Goal: Information Seeking & Learning: Learn about a topic

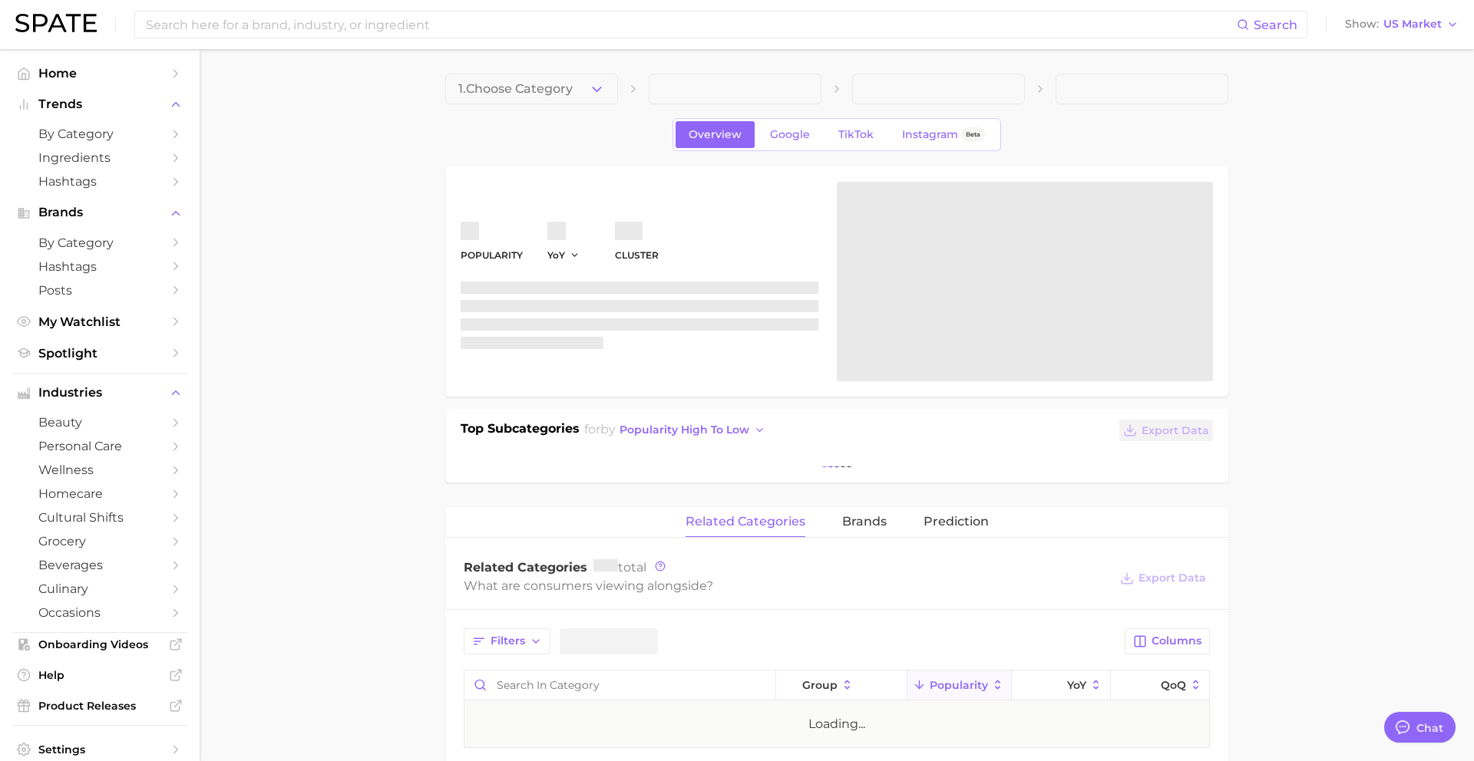
type textarea "x"
click at [94, 354] on span "Spotlight" at bounding box center [99, 353] width 123 height 15
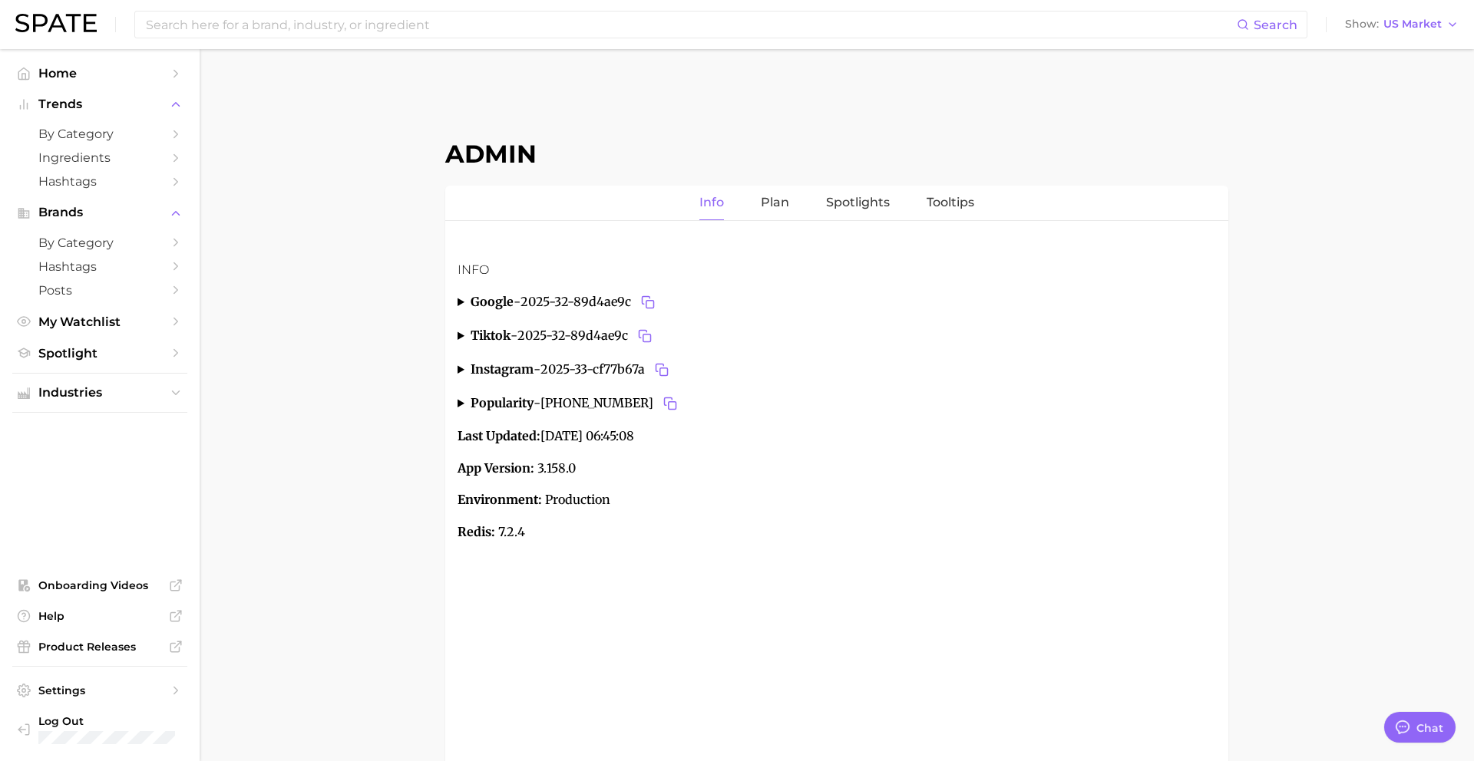
scroll to position [1488, 0]
click at [831, 210] on link "Spotlights" at bounding box center [858, 203] width 64 height 35
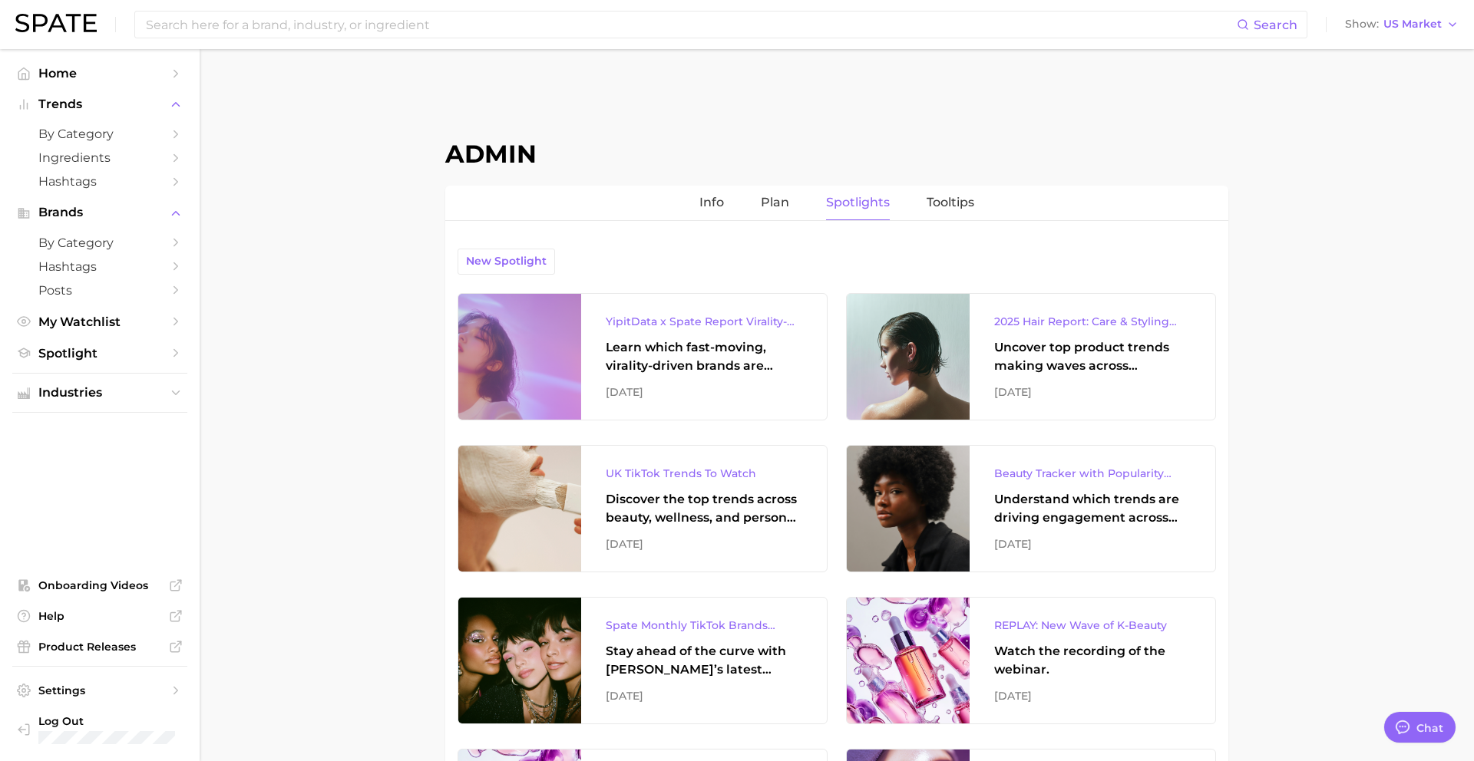
scroll to position [48, 0]
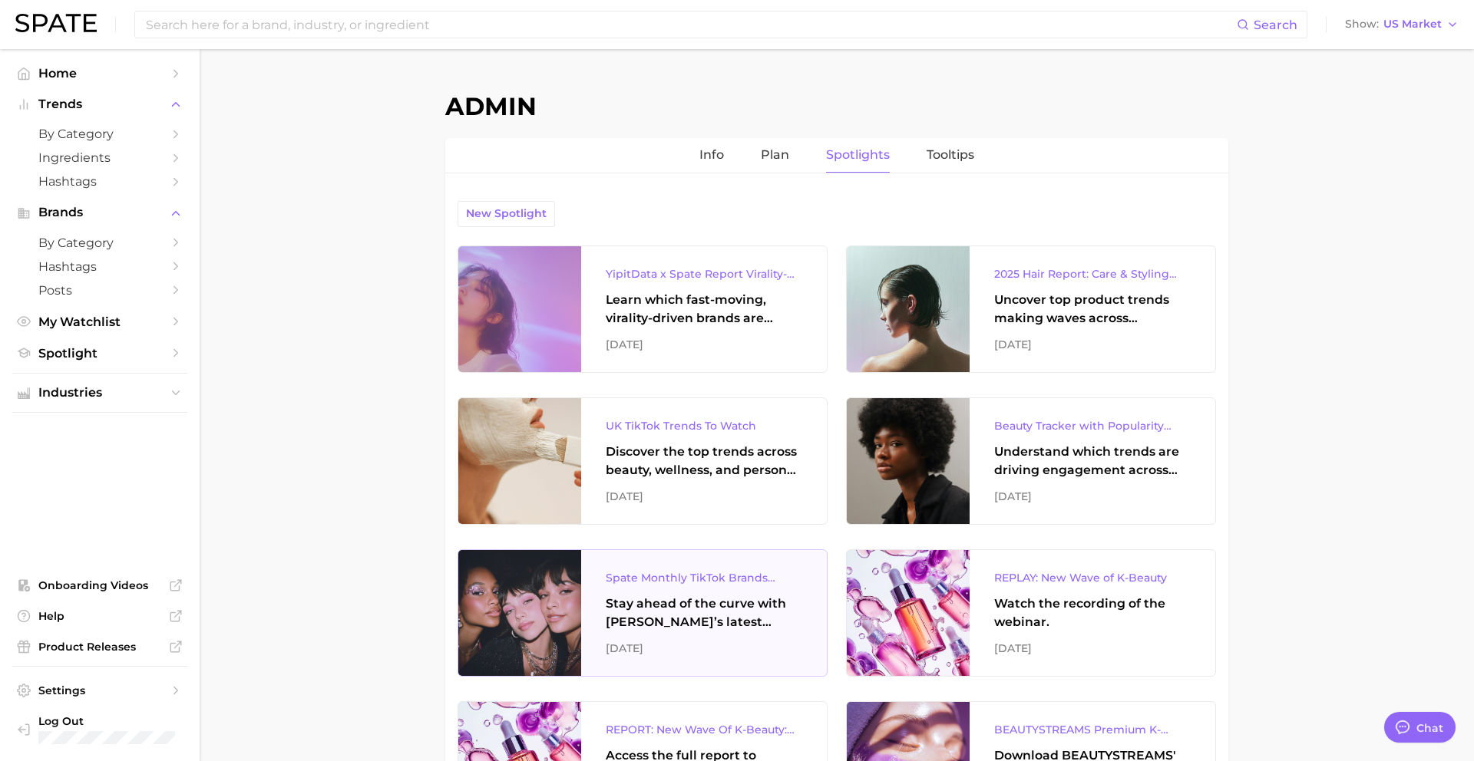
click at [715, 597] on div "Stay ahead of the curve with Spate’s latest monthly tracker, spotlighting the f…" at bounding box center [704, 613] width 197 height 37
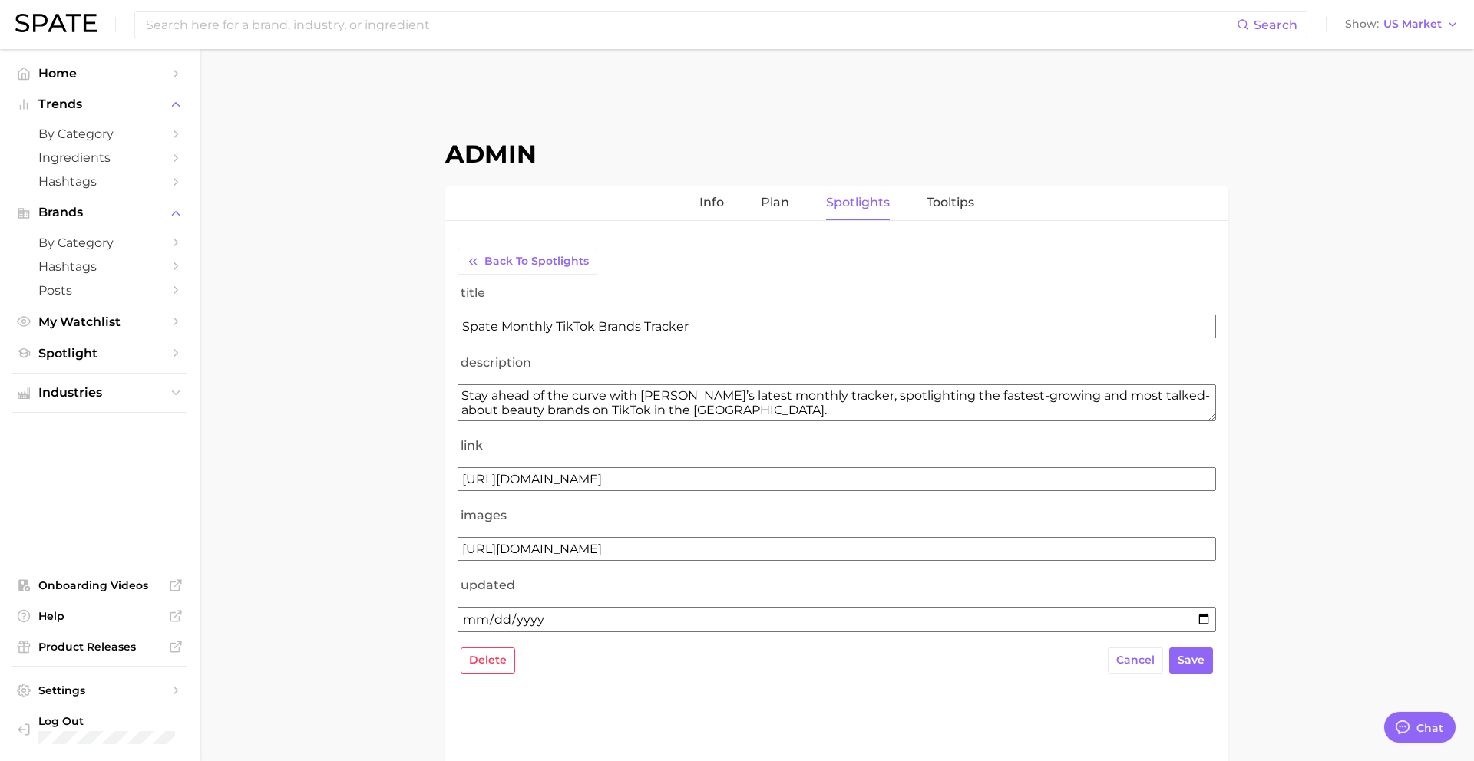
click at [507, 615] on input "2025-06-19" at bounding box center [836, 619] width 758 height 25
click at [1204, 619] on input "2025-06-19" at bounding box center [836, 619] width 758 height 25
click at [1199, 623] on input "2025-06-19" at bounding box center [836, 619] width 758 height 25
type input "2025-08-19"
click at [1191, 661] on span "save" at bounding box center [1190, 660] width 27 height 13
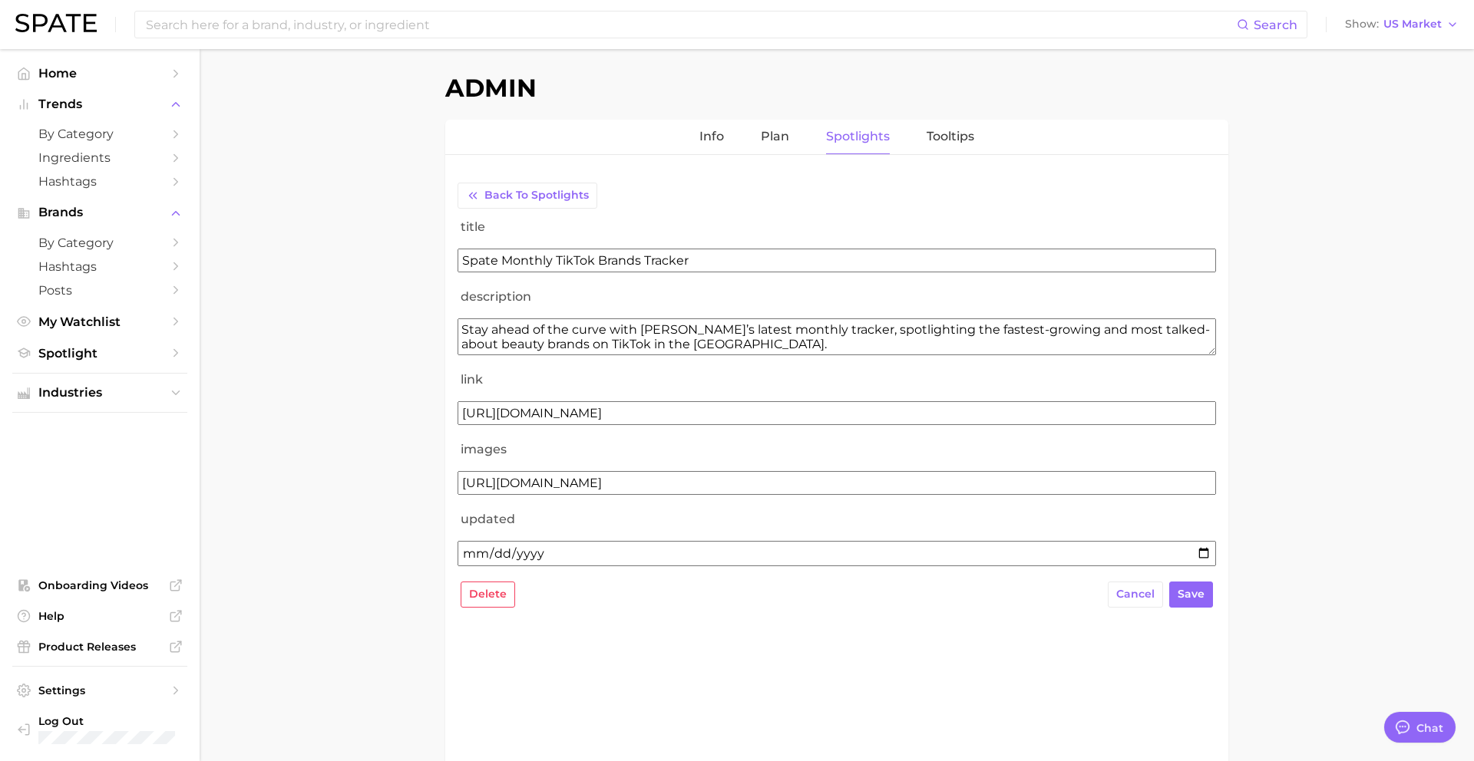
scroll to position [88, 0]
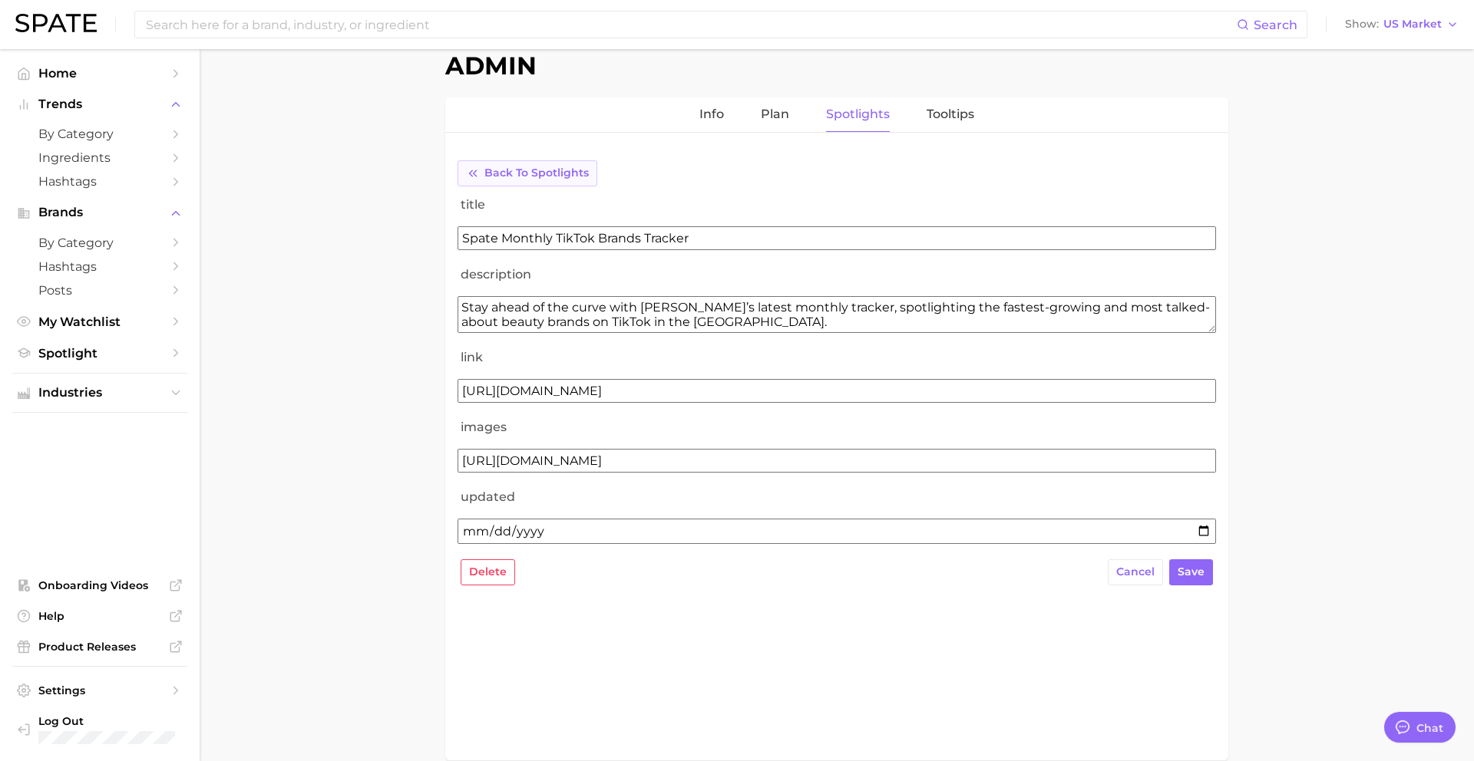
click at [518, 173] on span "Back to Spotlights" at bounding box center [536, 173] width 104 height 13
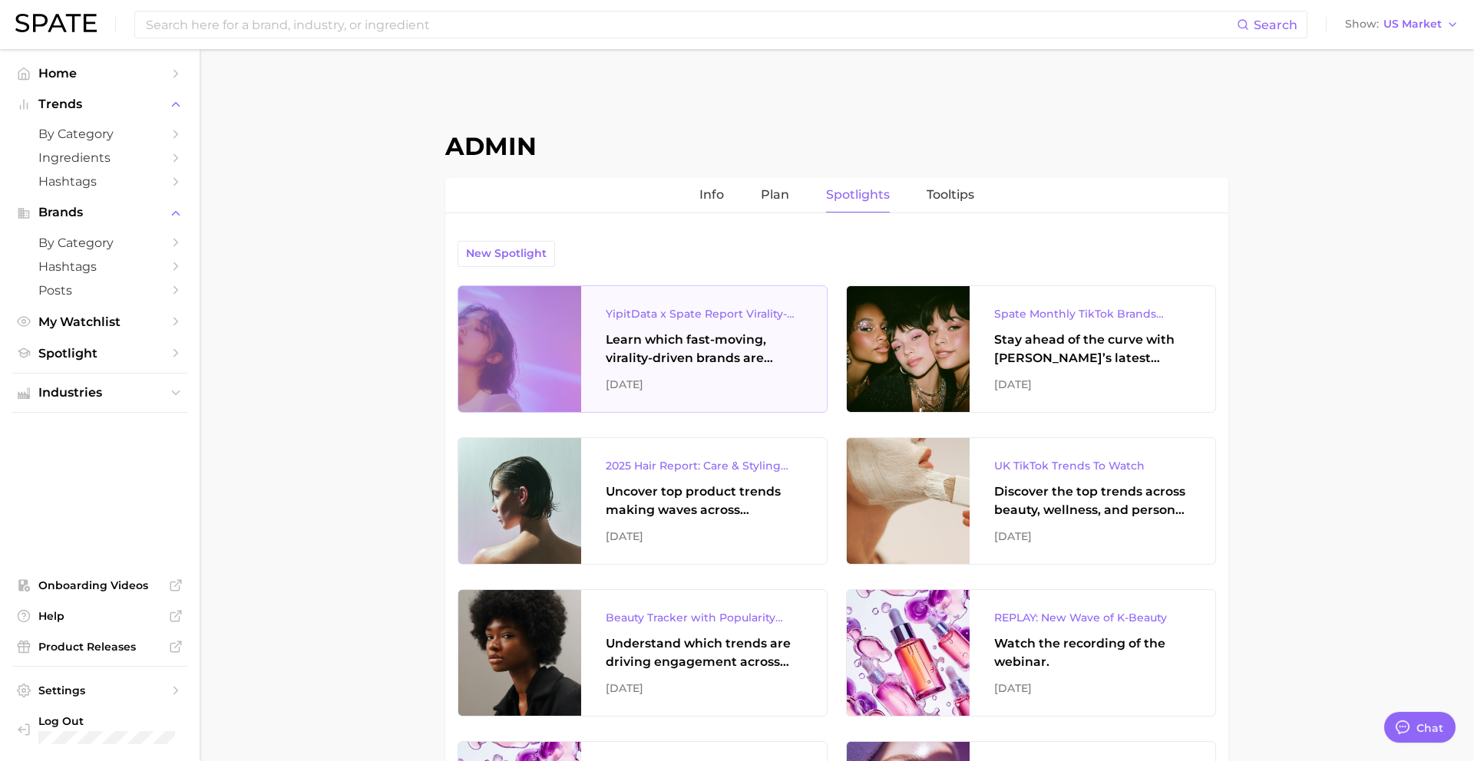
scroll to position [18, 0]
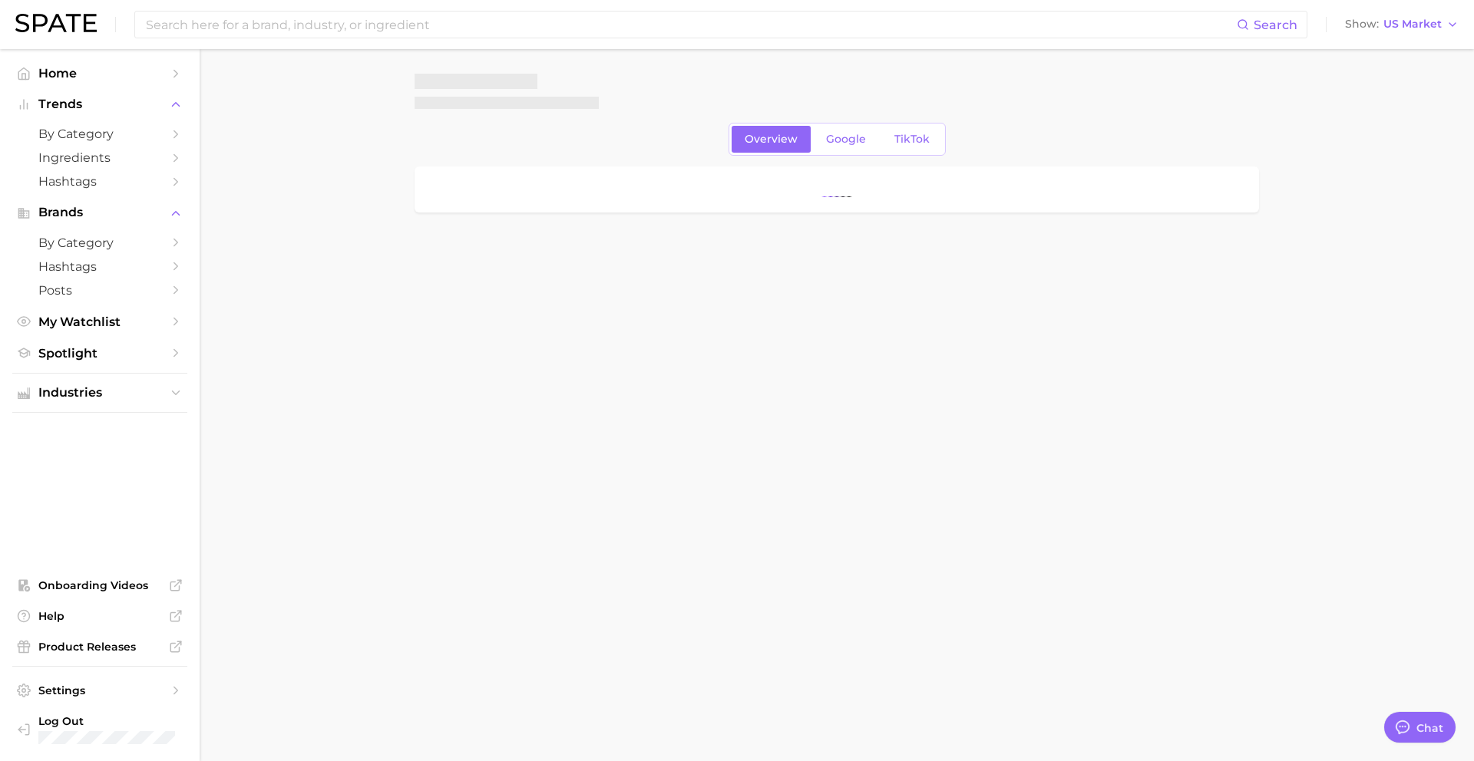
scroll to position [1488, 0]
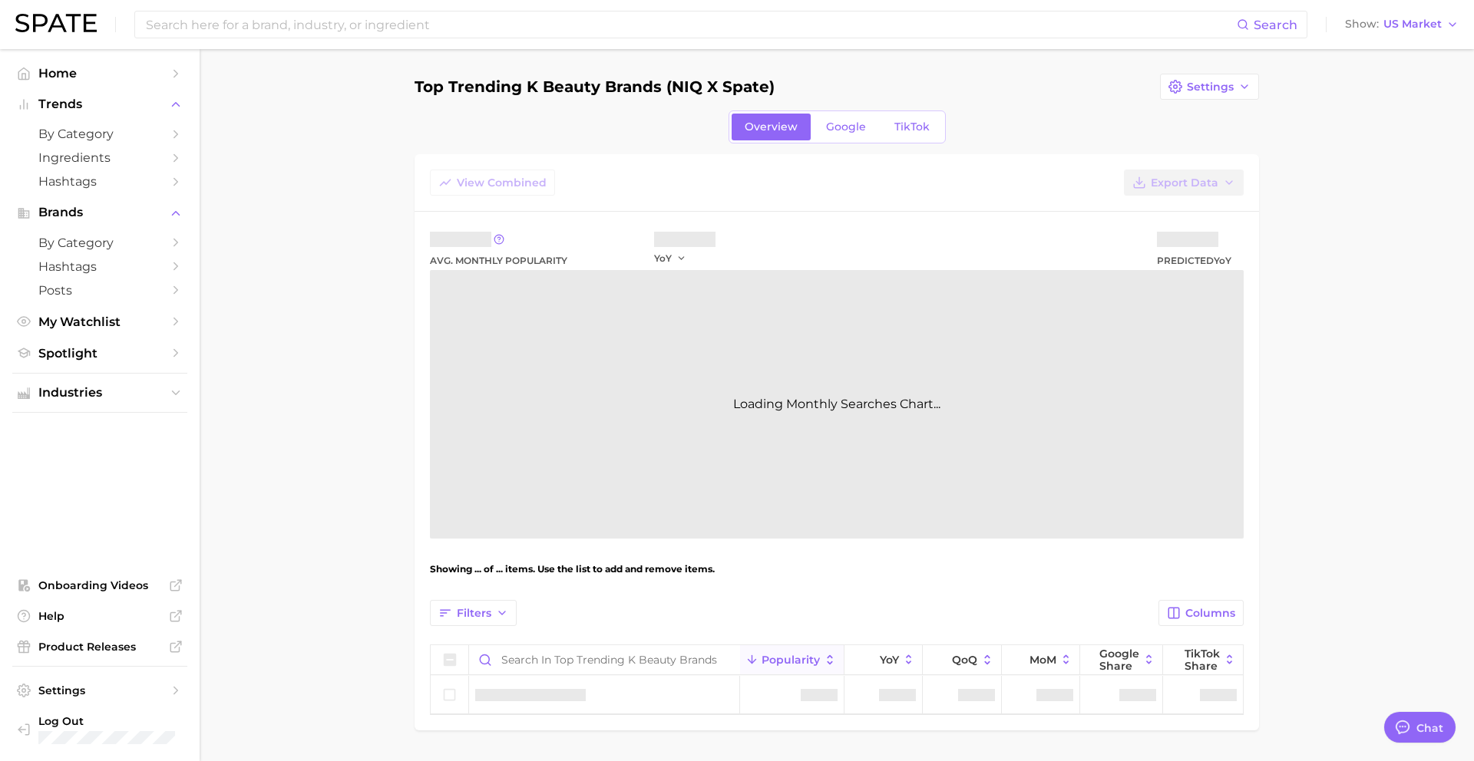
type textarea "x"
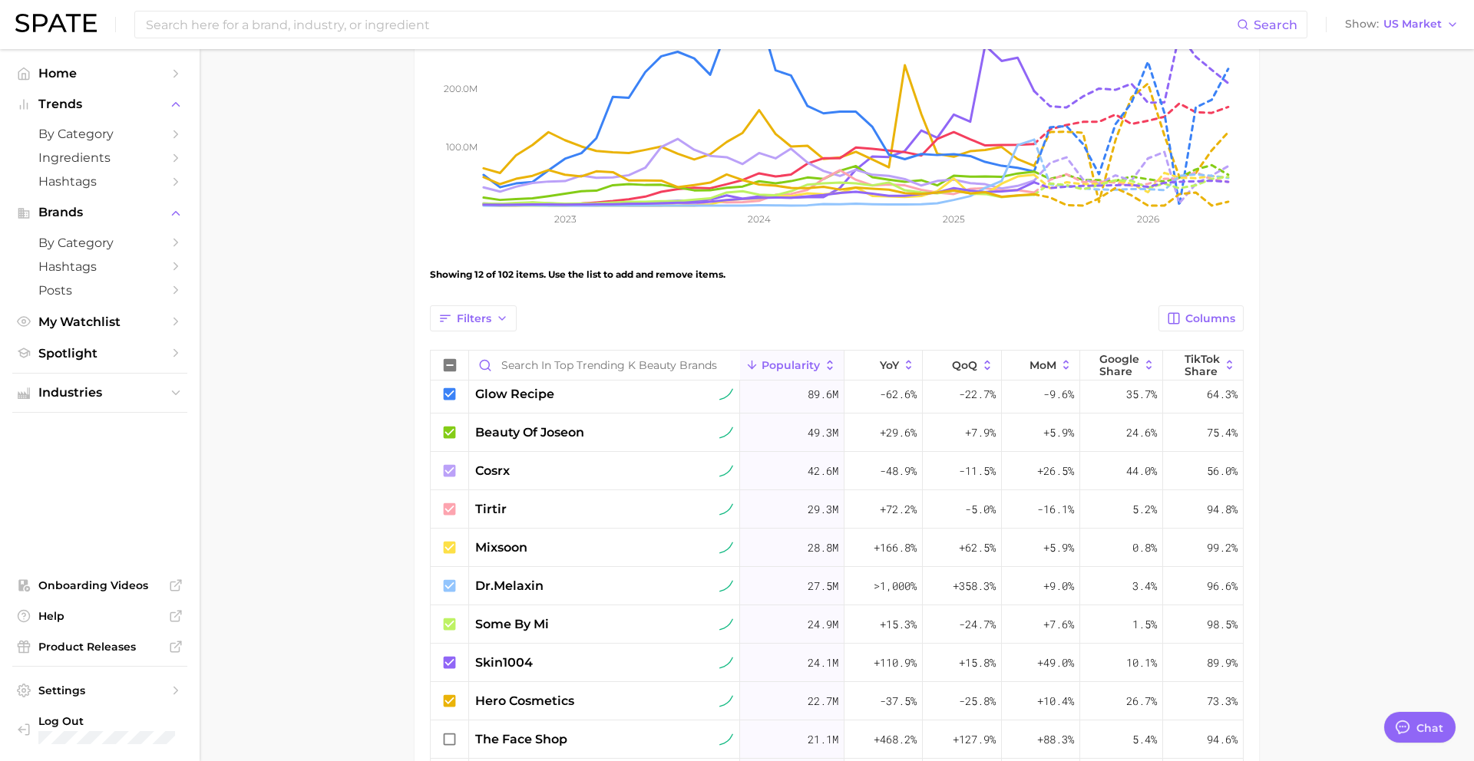
scroll to position [0, 0]
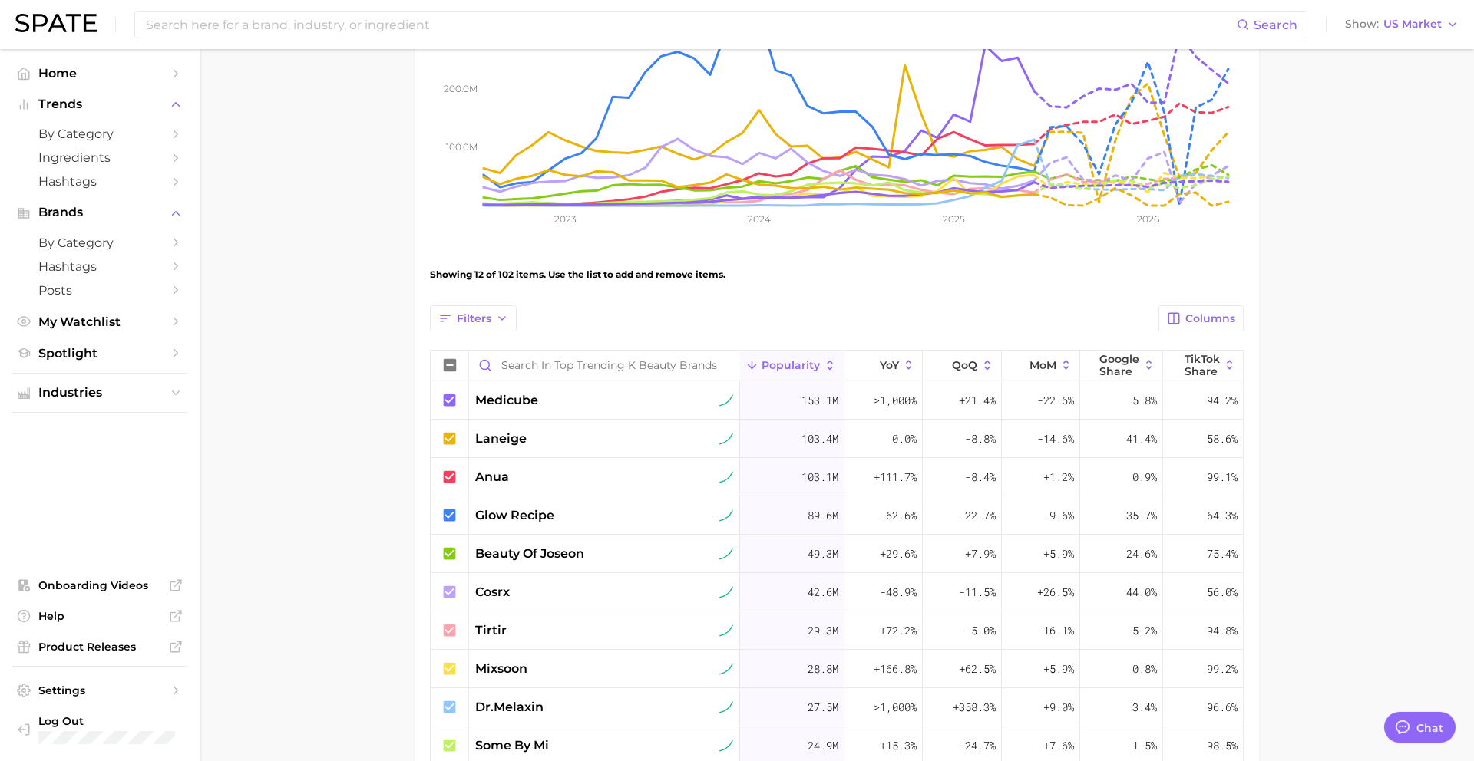
click at [376, 375] on main "Top Trending K Beauty Brands (NIQ x Spate) Settings Overview Google TikTok View…" at bounding box center [837, 478] width 1274 height 1449
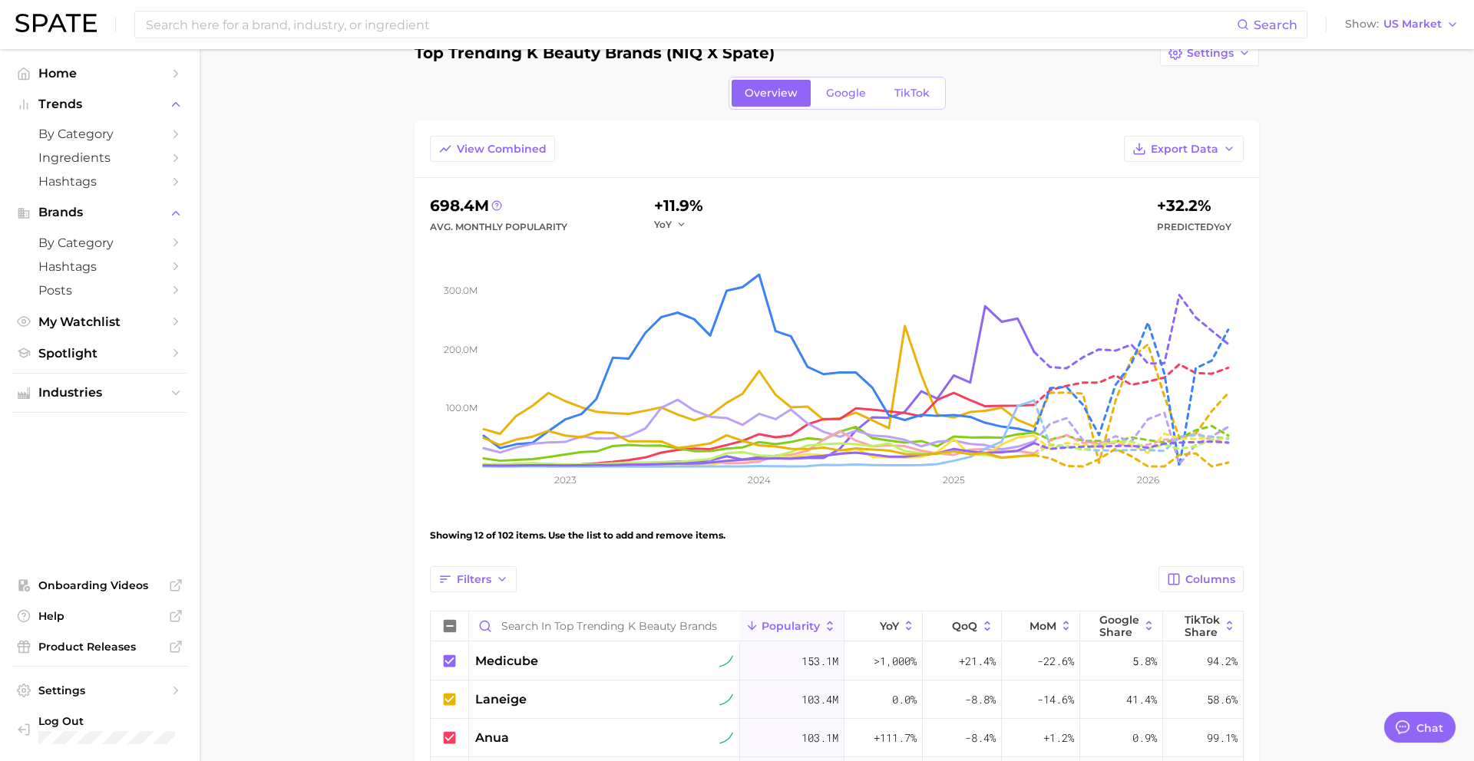
scroll to position [25, 0]
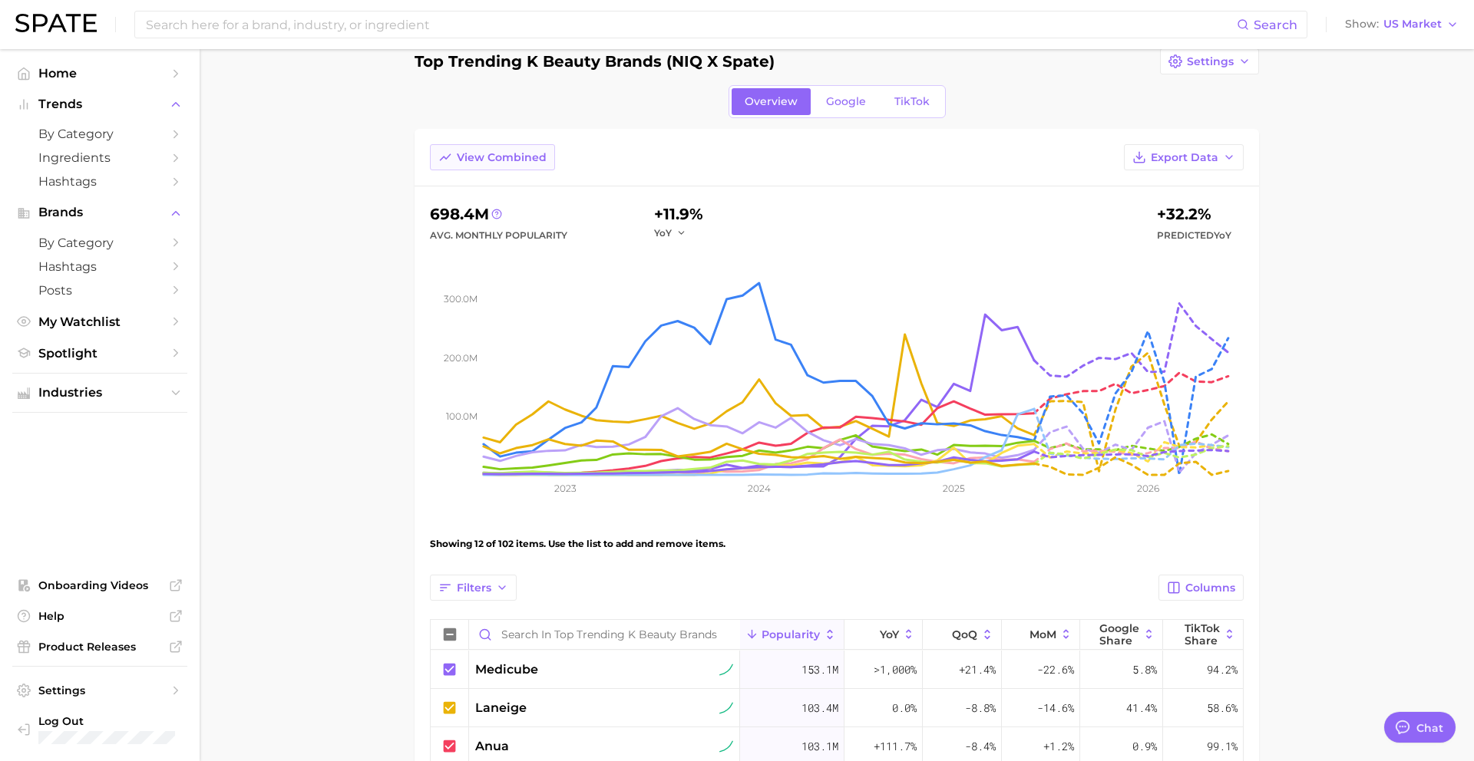
click at [504, 150] on button "View Combined" at bounding box center [492, 157] width 125 height 26
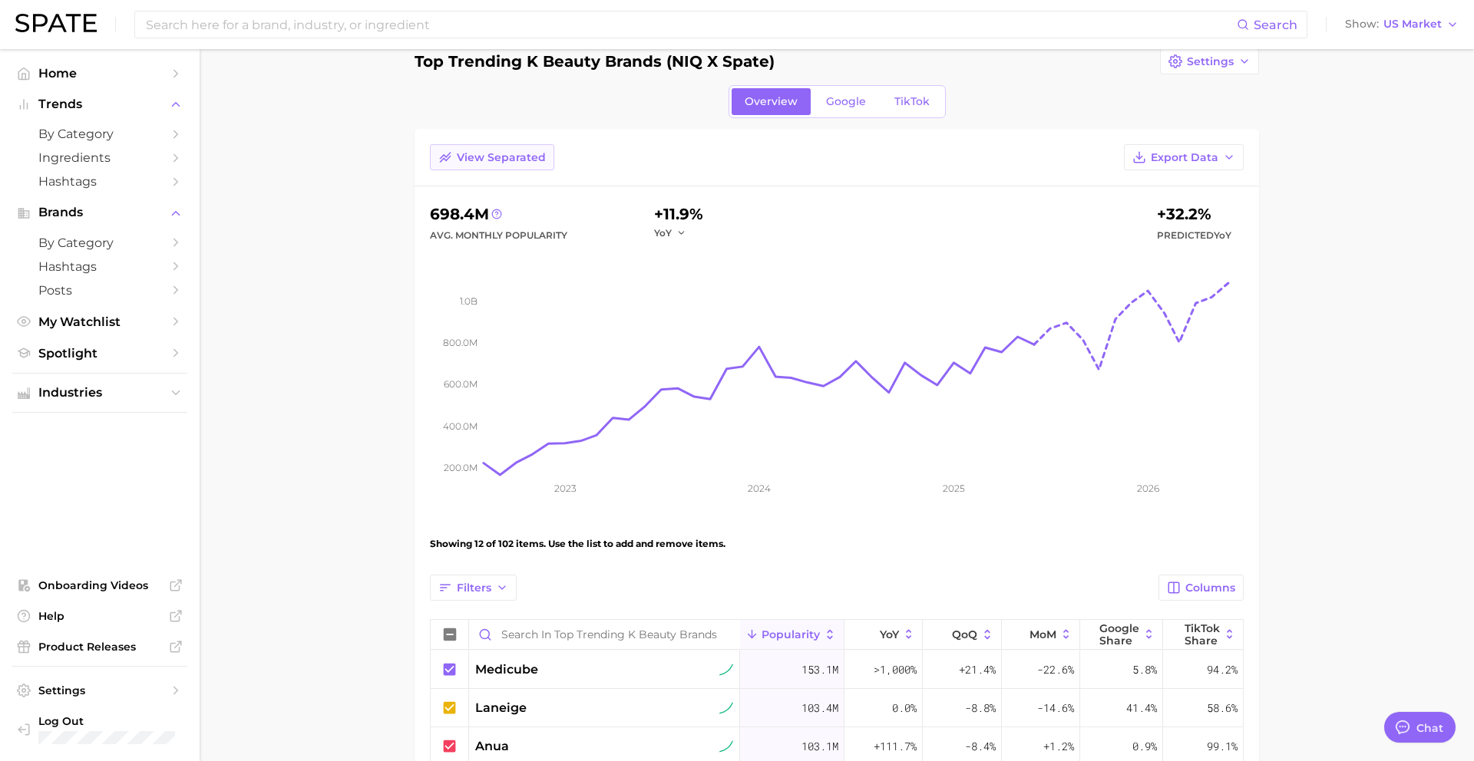
click at [504, 151] on span "View Separated" at bounding box center [501, 157] width 89 height 13
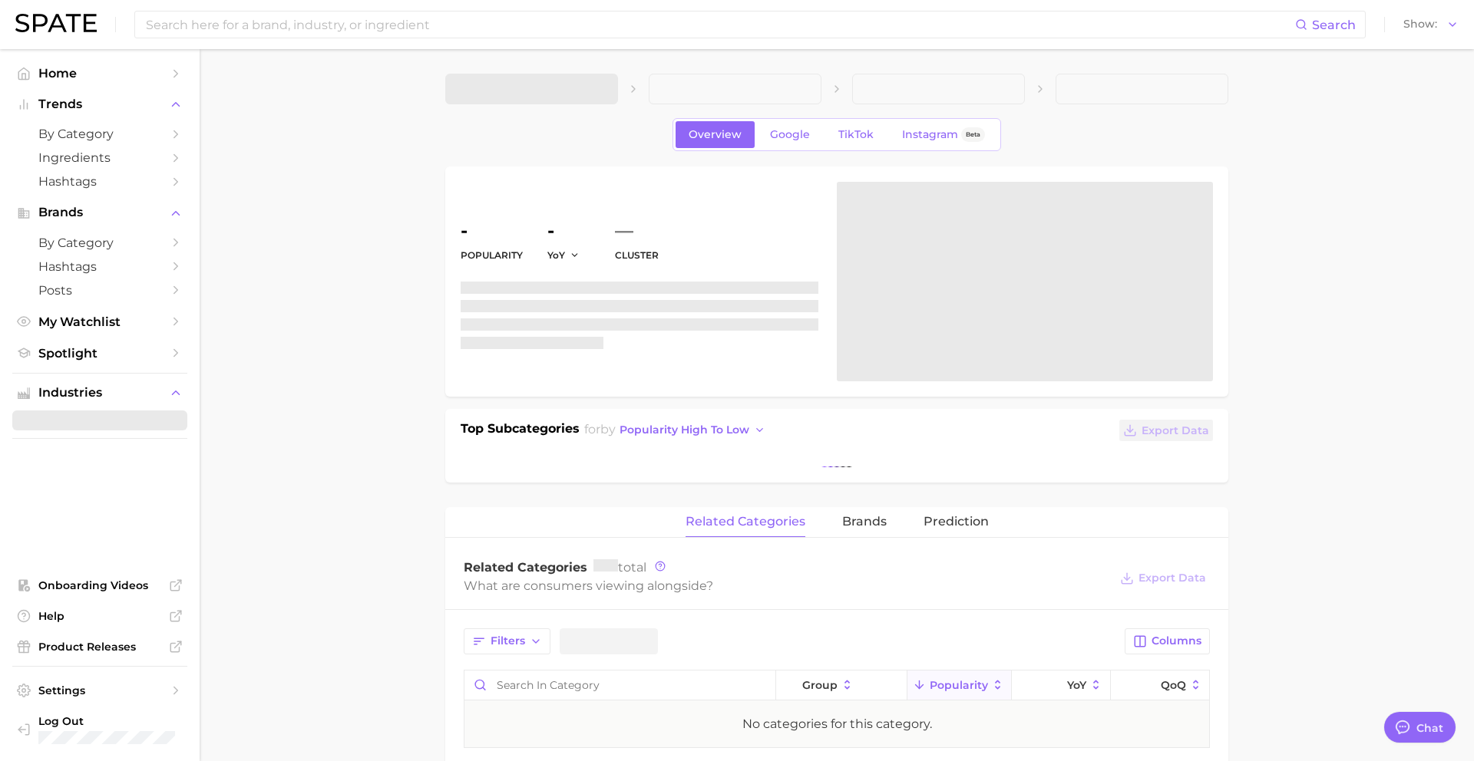
type textarea "x"
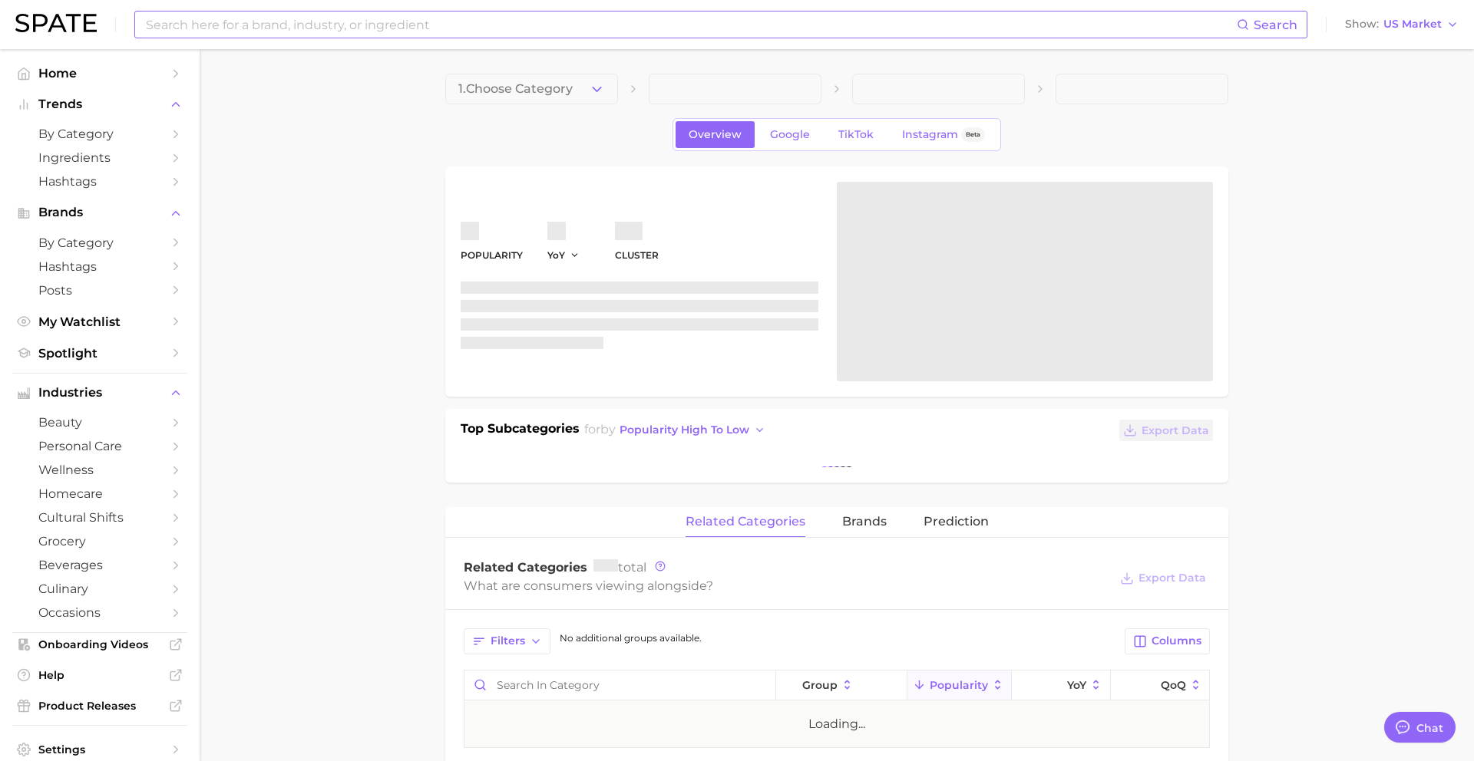
click at [534, 31] on input at bounding box center [690, 25] width 1092 height 26
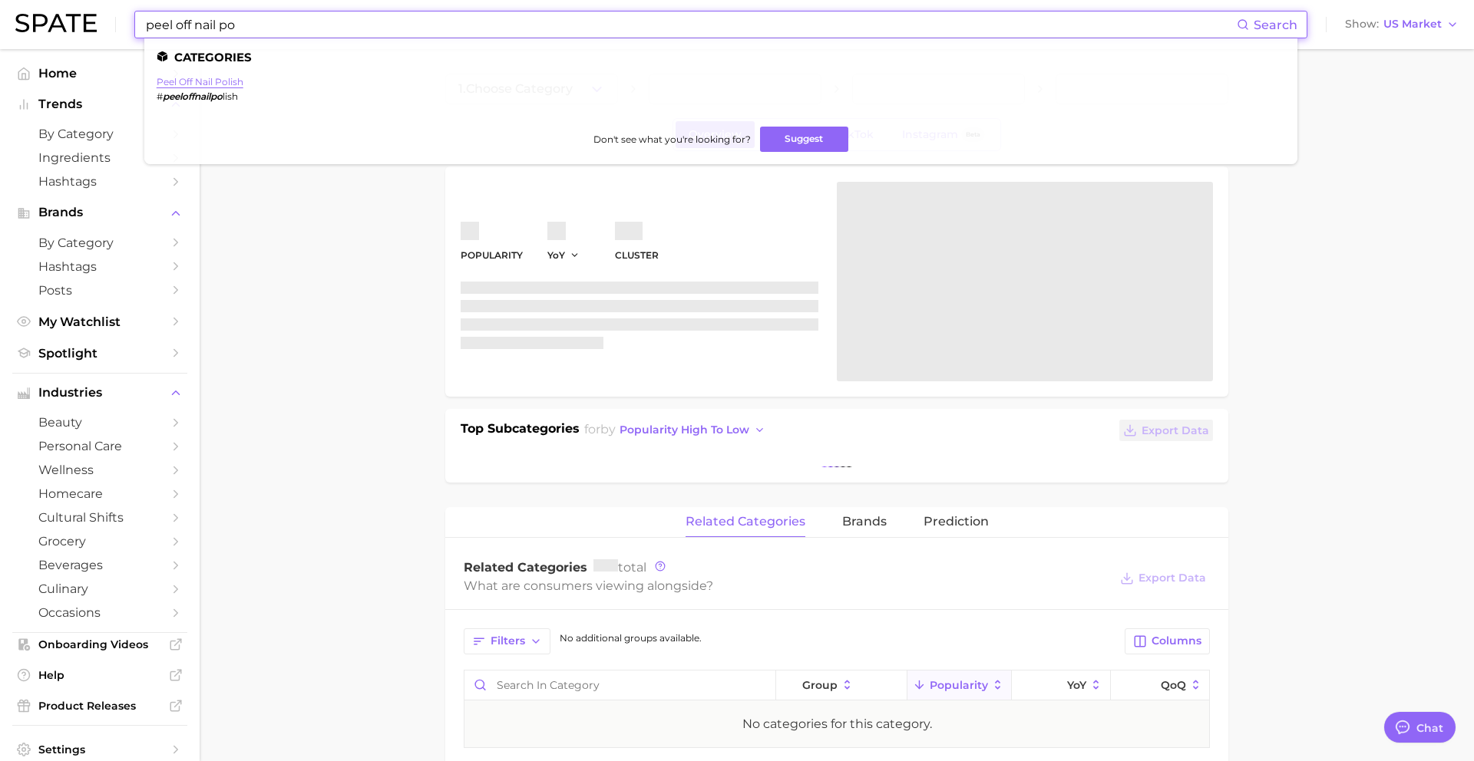
type input "peel off nail po"
click at [221, 81] on link "peel off nail polish" at bounding box center [200, 82] width 87 height 12
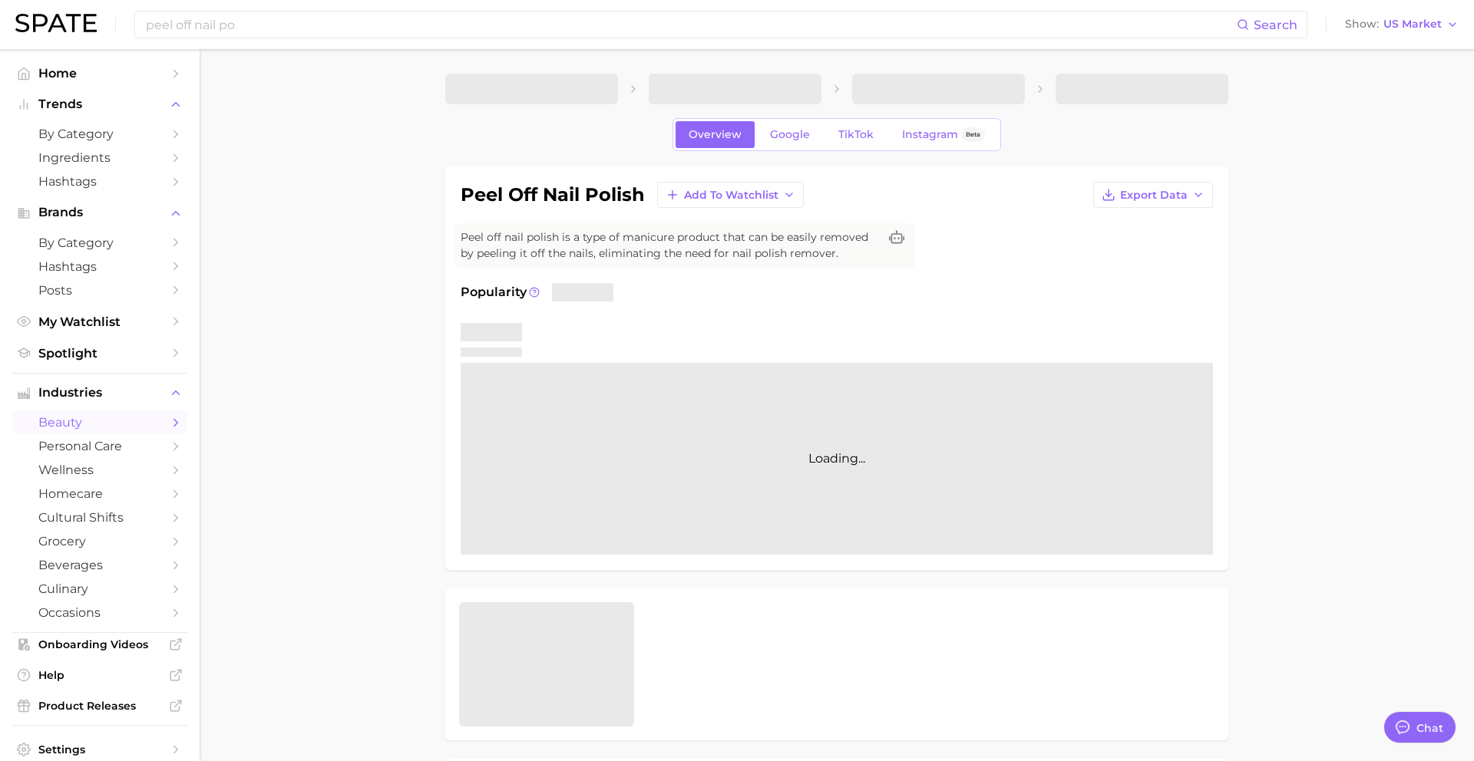
type textarea "x"
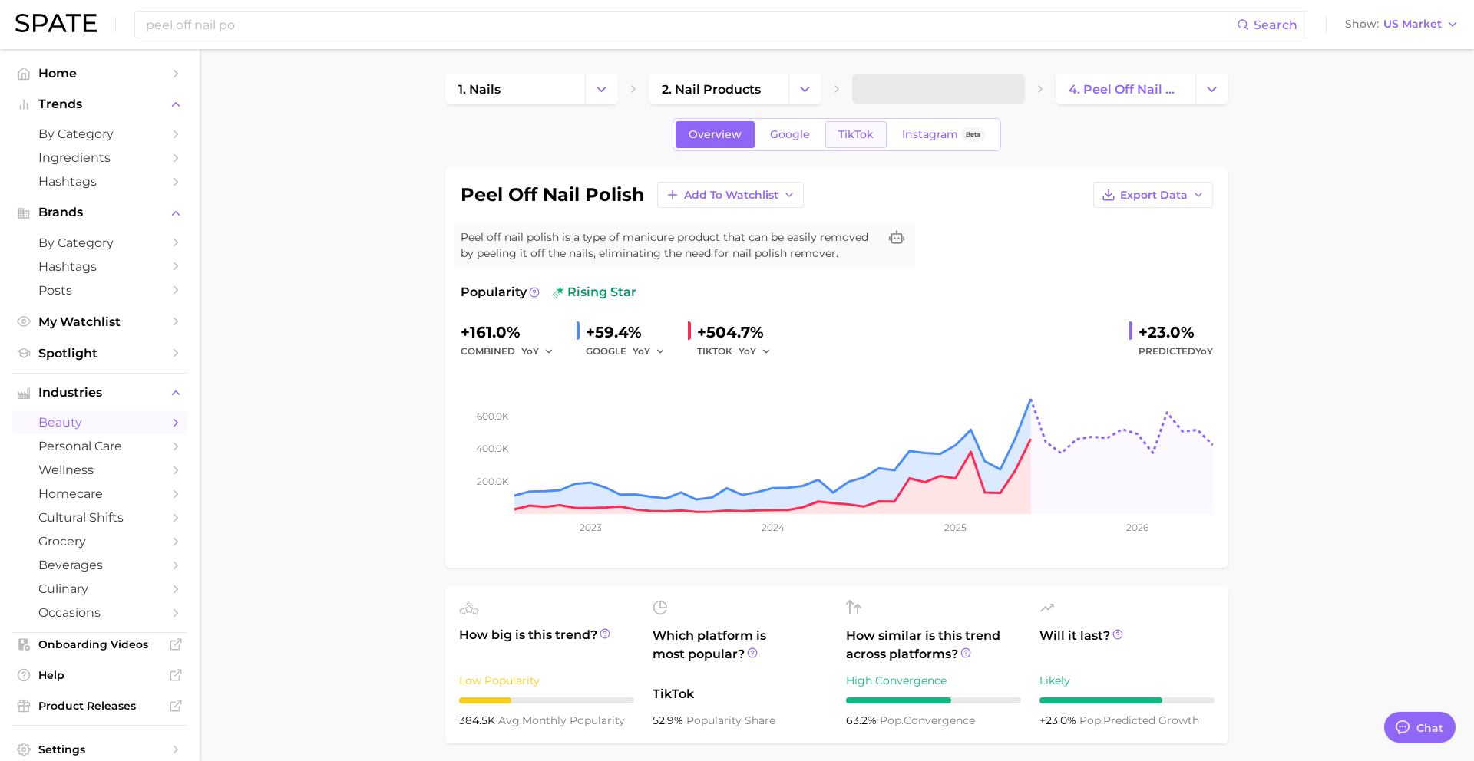
click at [849, 140] on span "TikTok" at bounding box center [855, 134] width 35 height 13
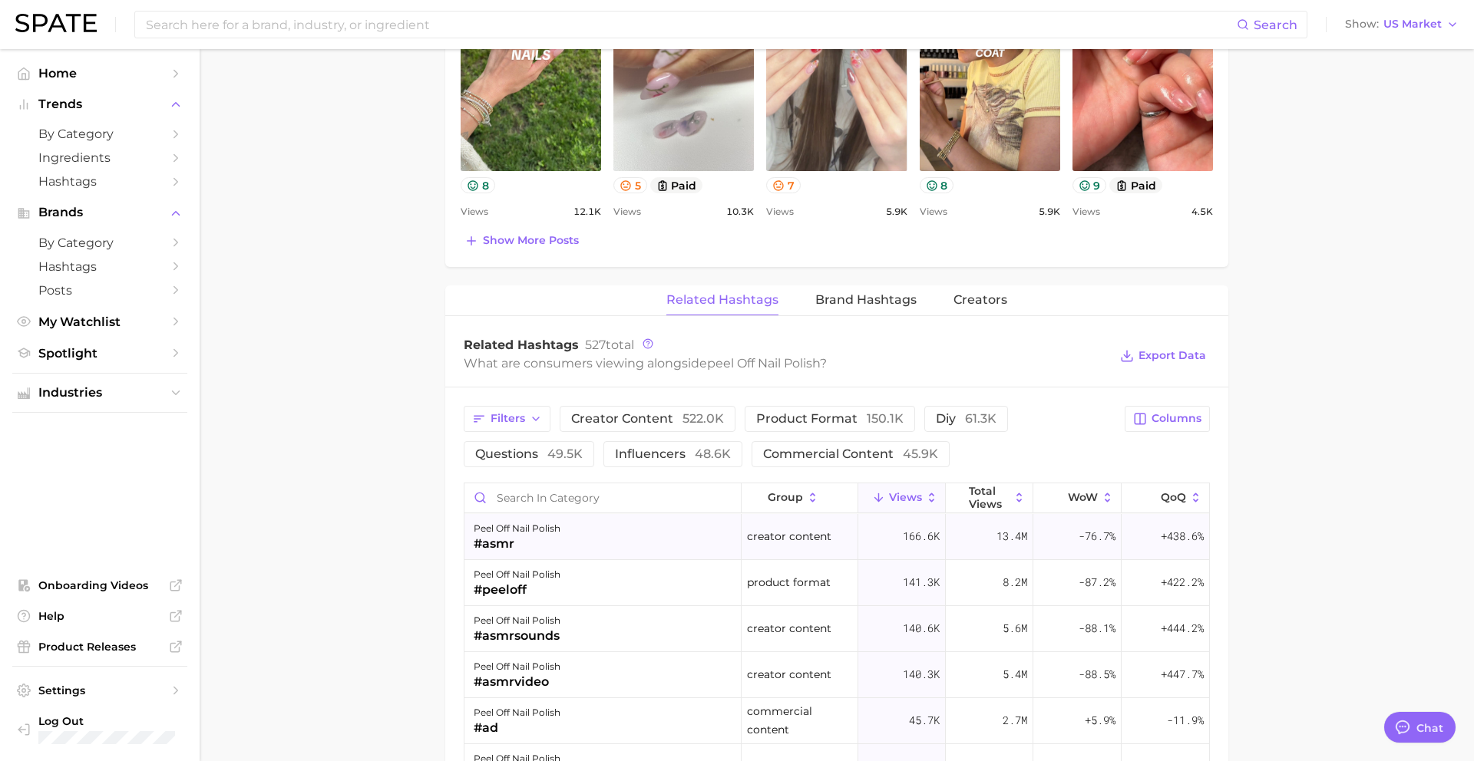
click at [497, 530] on div "peel off nail polish" at bounding box center [517, 529] width 87 height 18
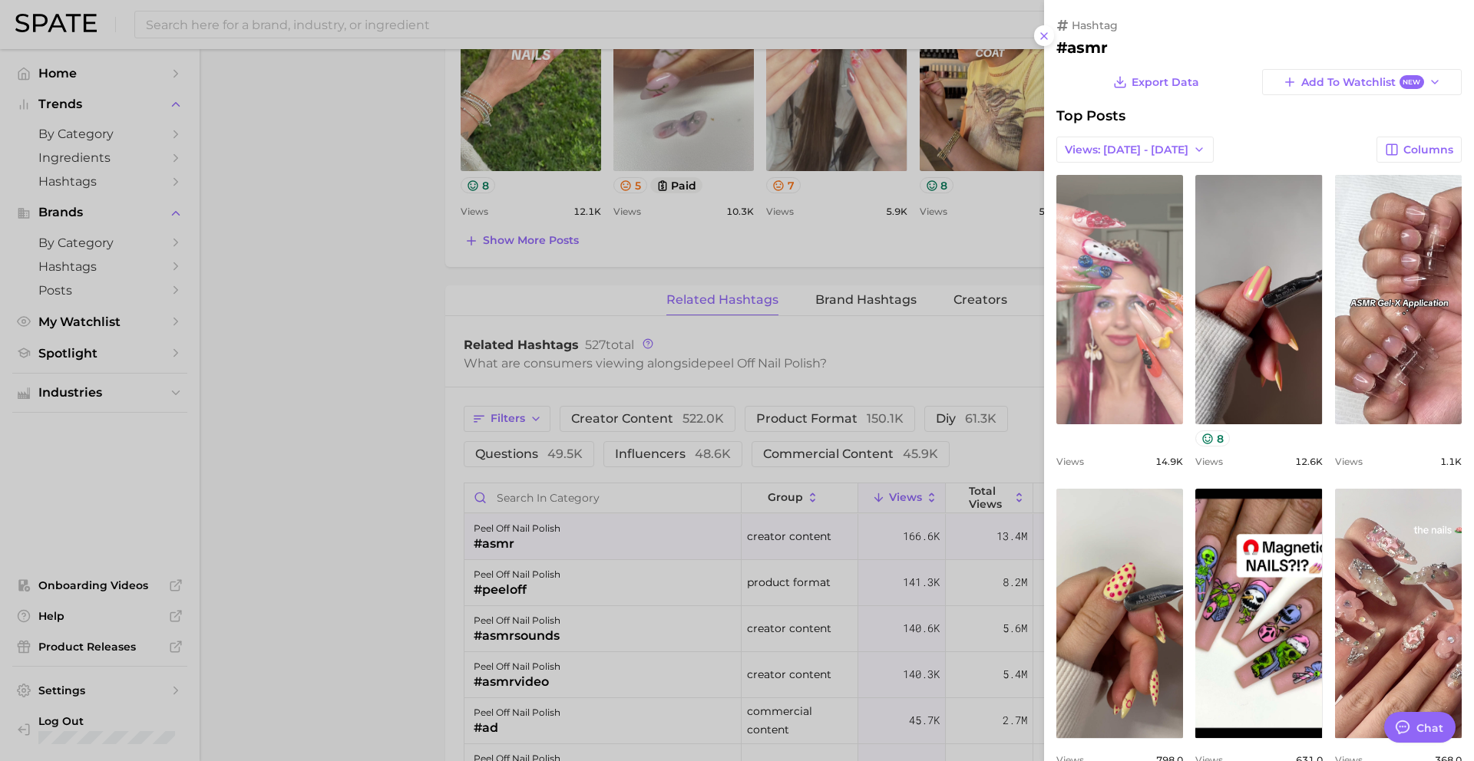
click at [1137, 306] on link "view post on TikTok" at bounding box center [1119, 299] width 127 height 249
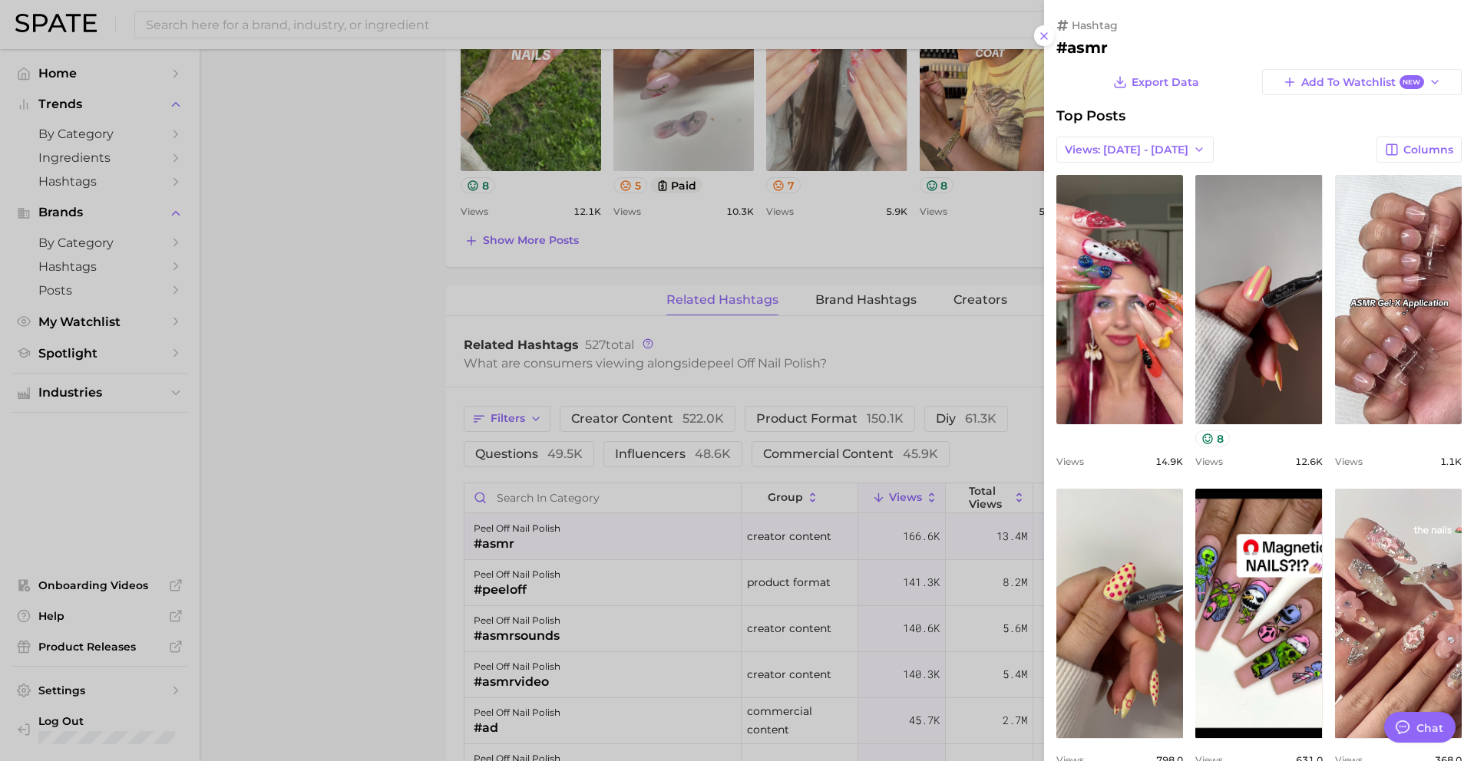
click at [969, 180] on div at bounding box center [737, 380] width 1474 height 761
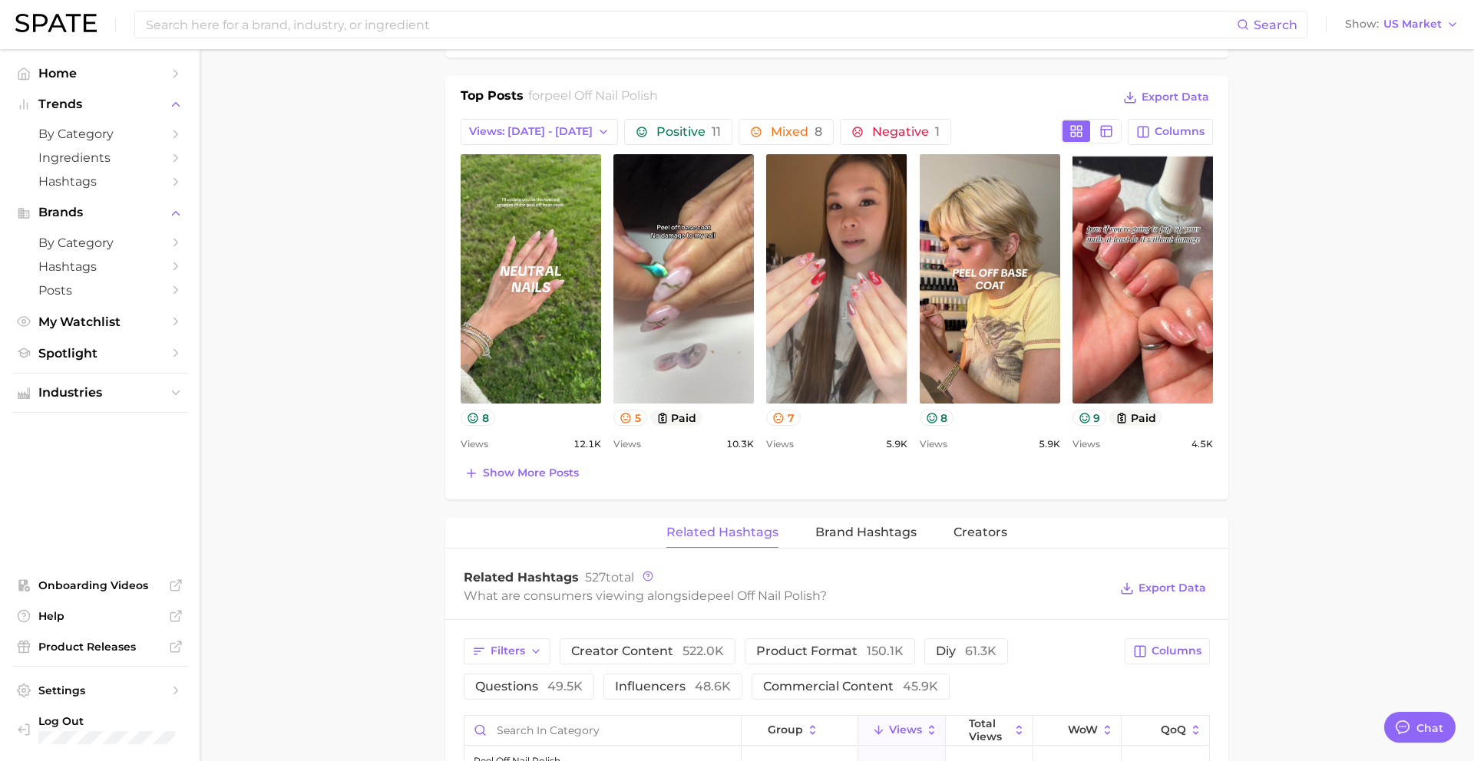
scroll to position [696, 0]
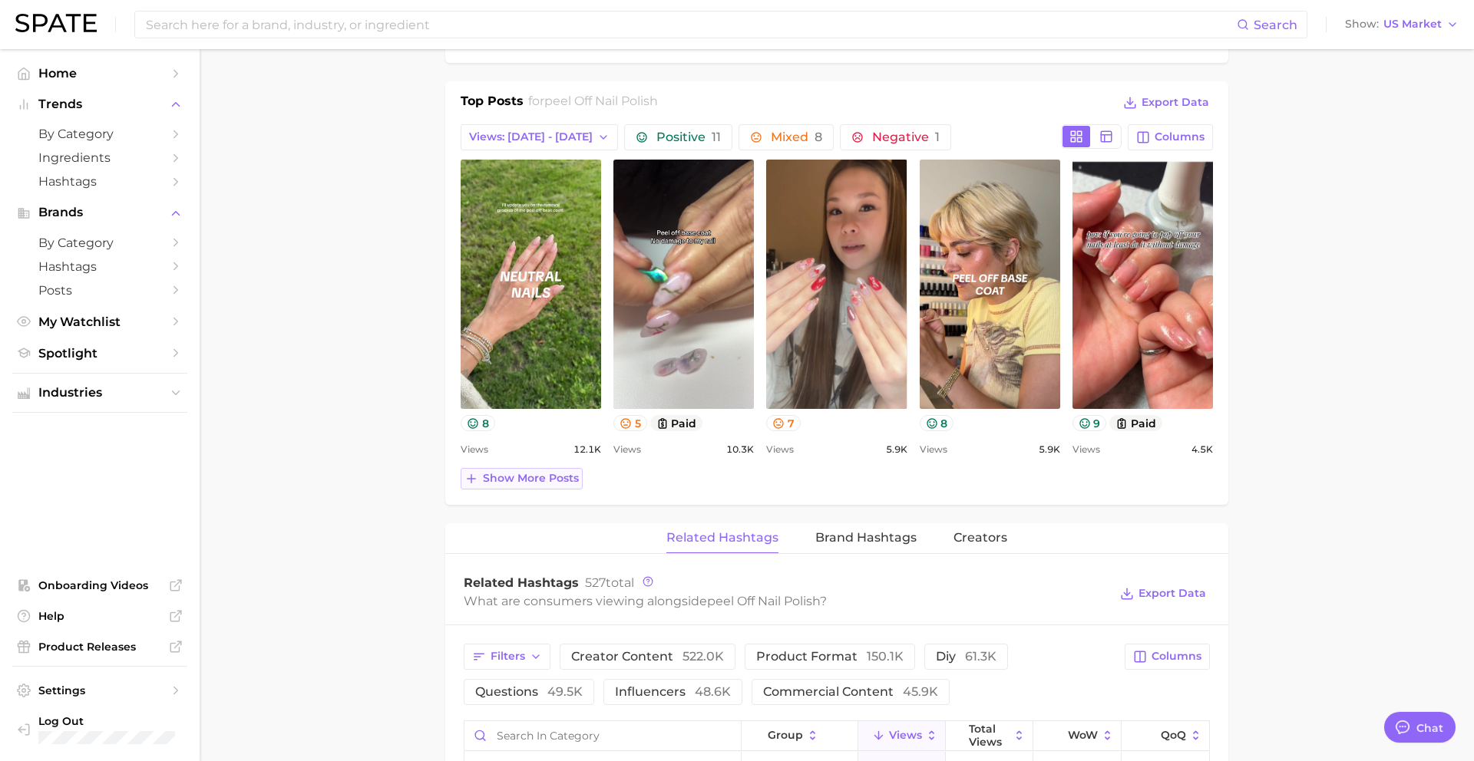
click at [547, 477] on span "Show more posts" at bounding box center [531, 478] width 96 height 13
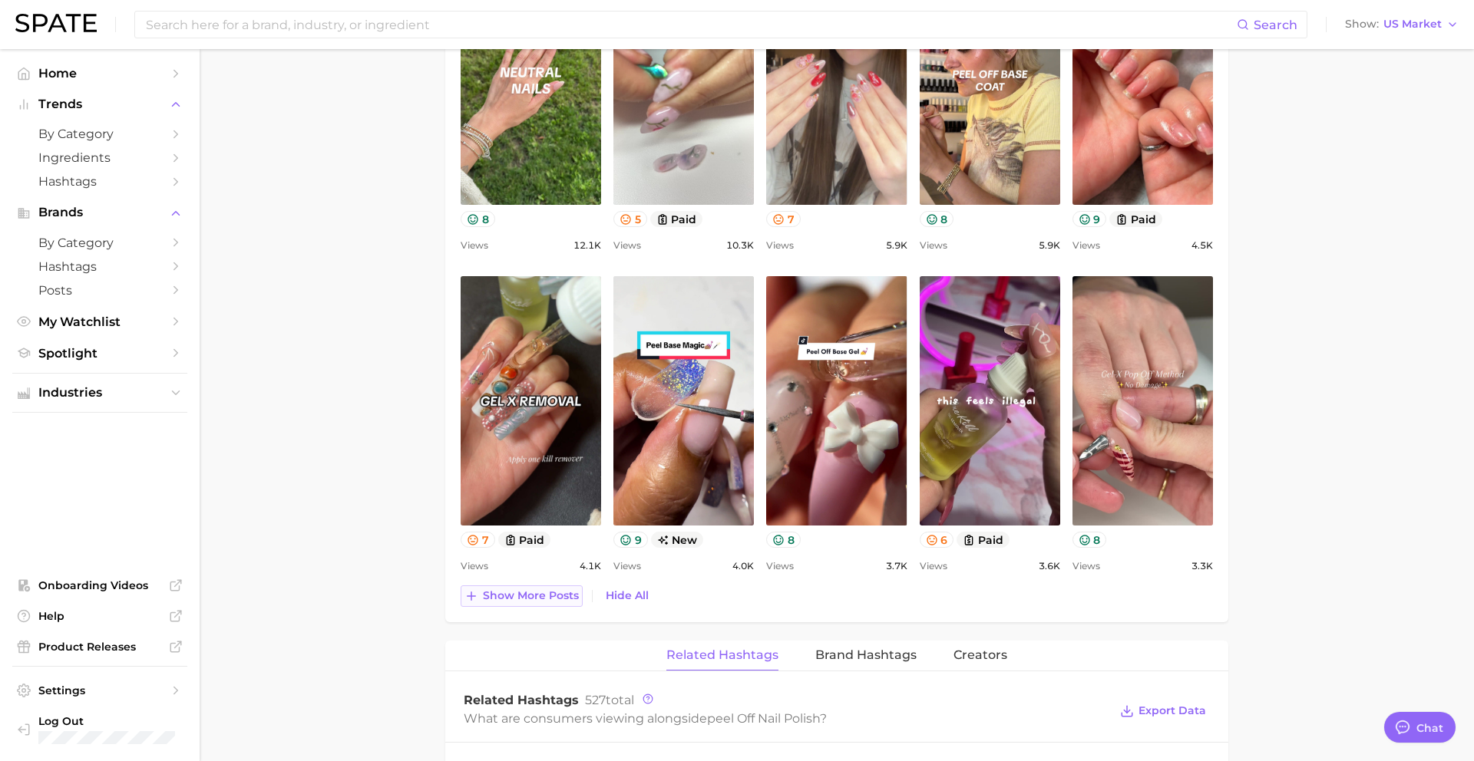
scroll to position [901, 0]
click at [539, 598] on span "Show more posts" at bounding box center [531, 595] width 96 height 13
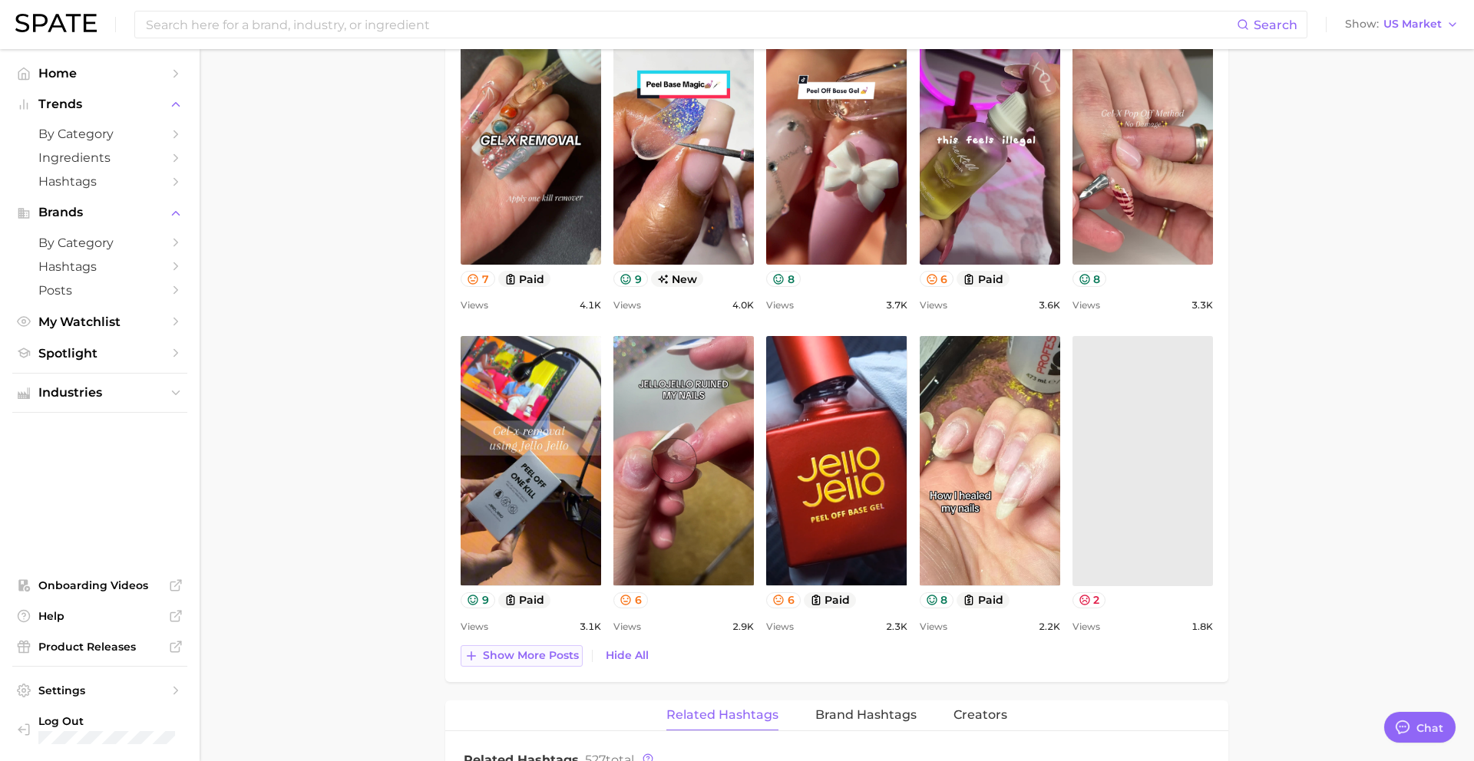
scroll to position [0, 0]
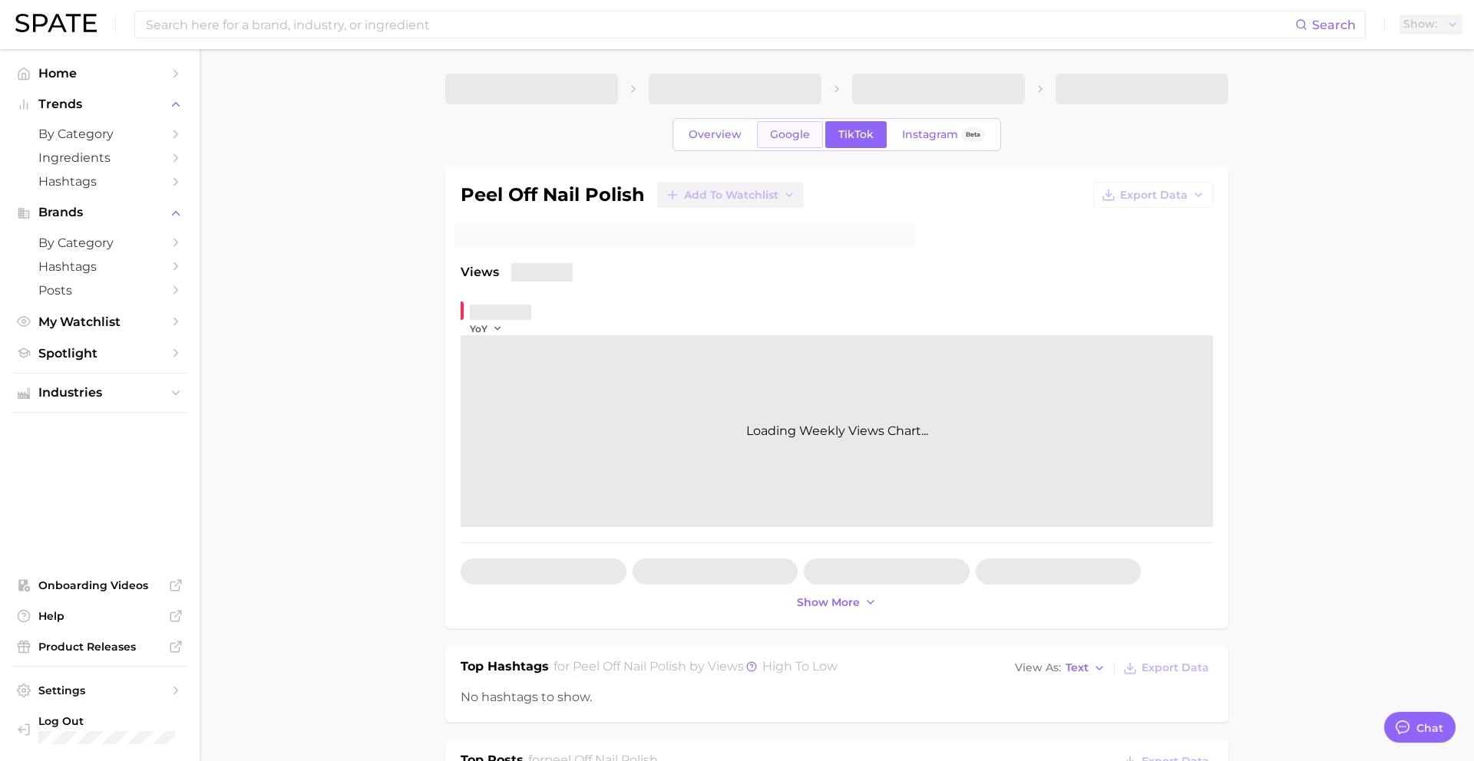
click at [783, 130] on span "Google" at bounding box center [790, 134] width 40 height 13
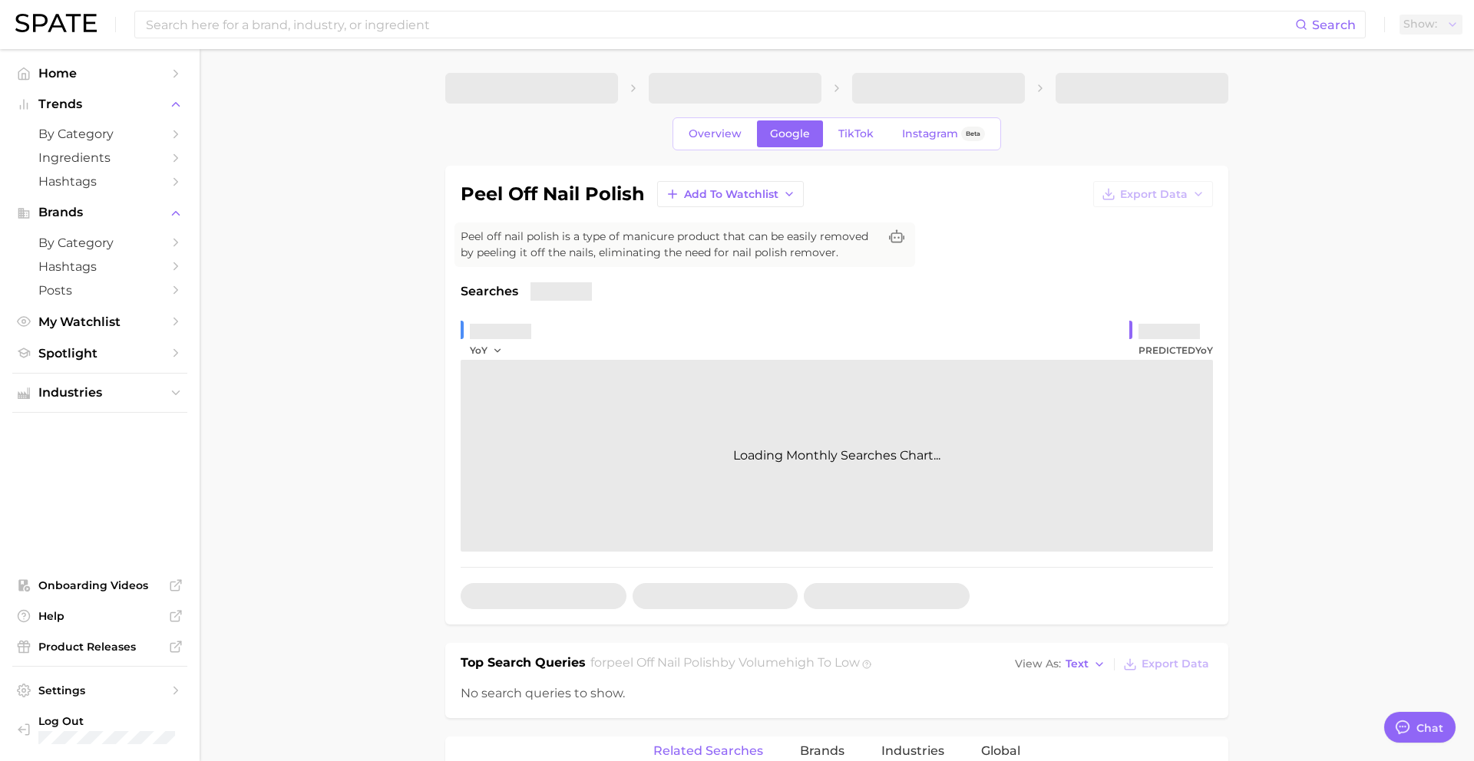
scroll to position [1488, 0]
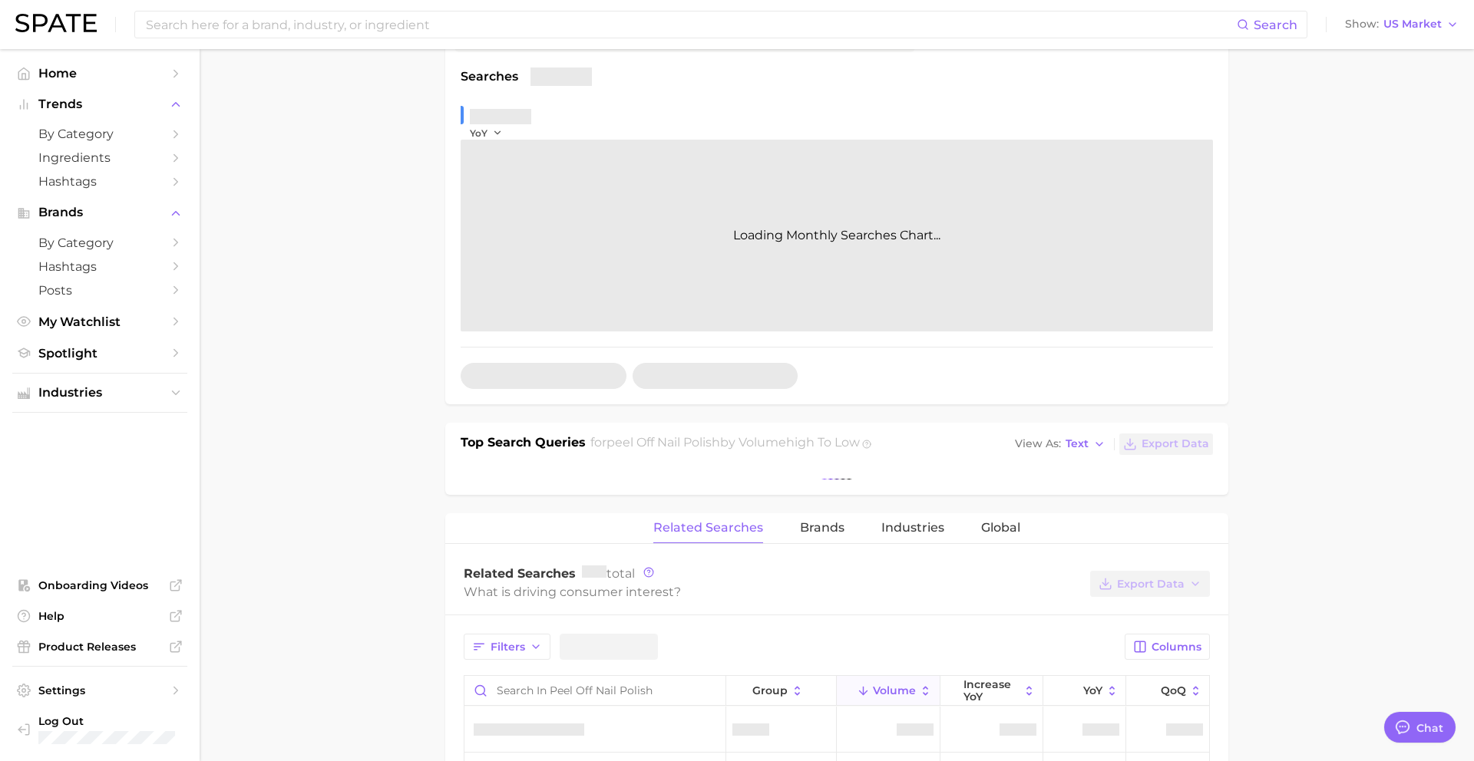
type textarea "x"
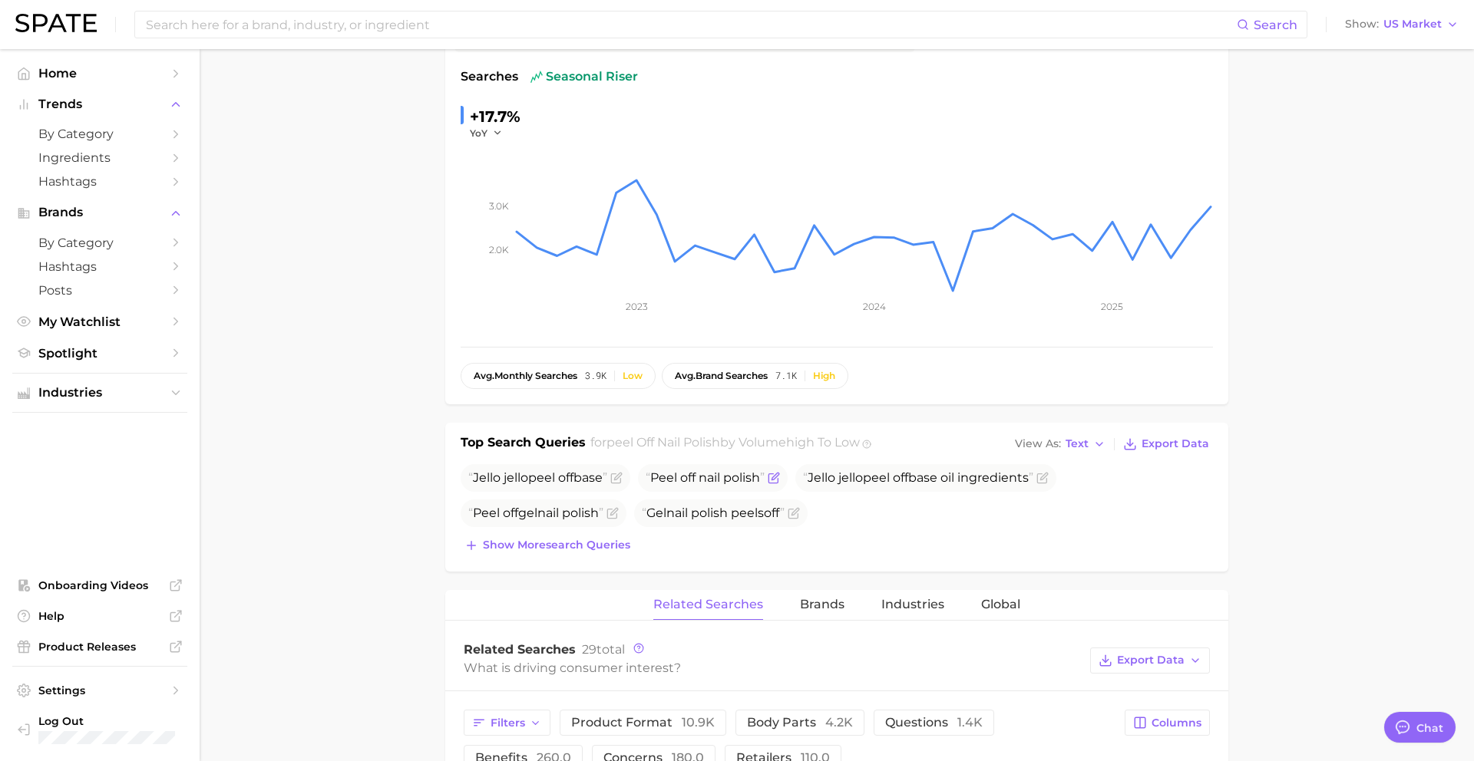
click at [720, 478] on span "nail" at bounding box center [709, 478] width 21 height 15
copy span "Peel off nail polish"
